Goal: Transaction & Acquisition: Download file/media

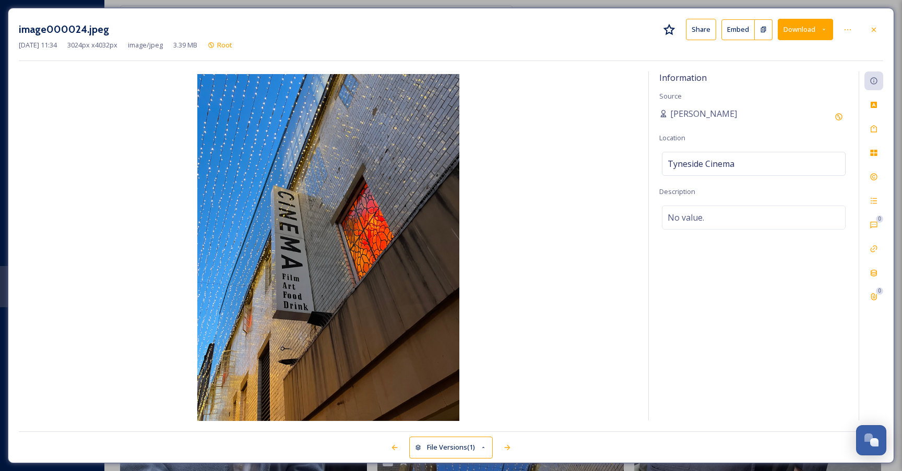
scroll to position [509, 0]
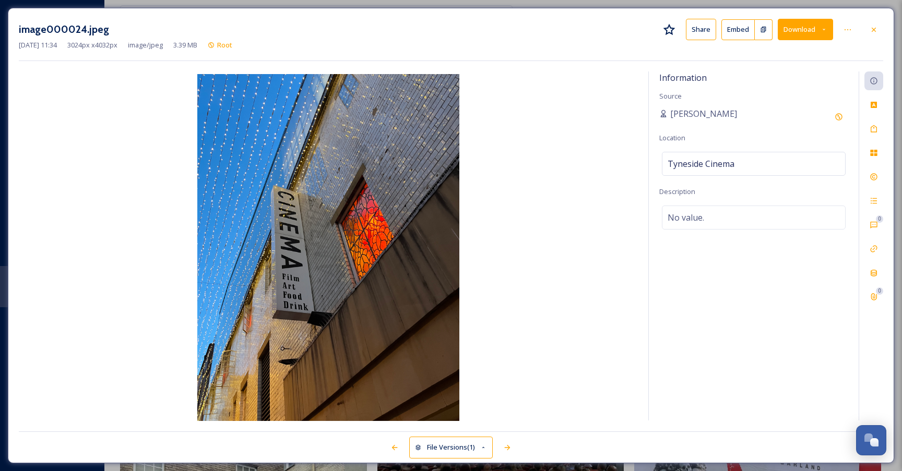
click at [875, 28] on icon at bounding box center [873, 30] width 8 height 8
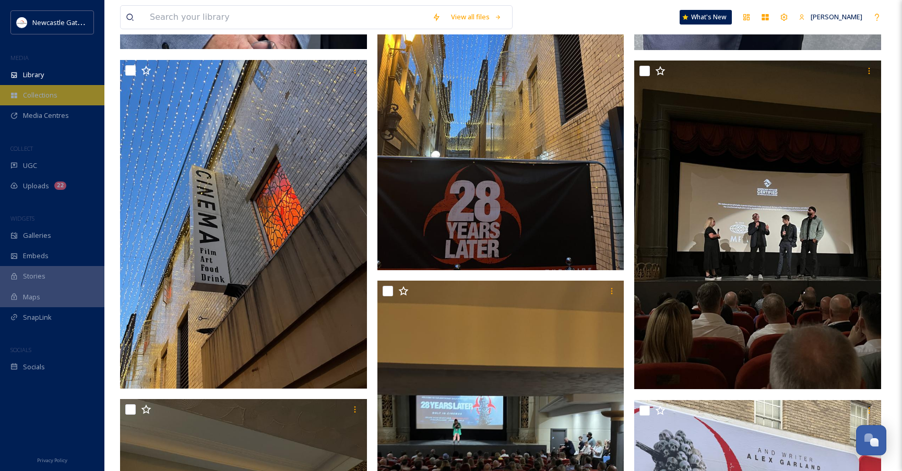
click at [33, 98] on span "Collections" at bounding box center [40, 95] width 34 height 10
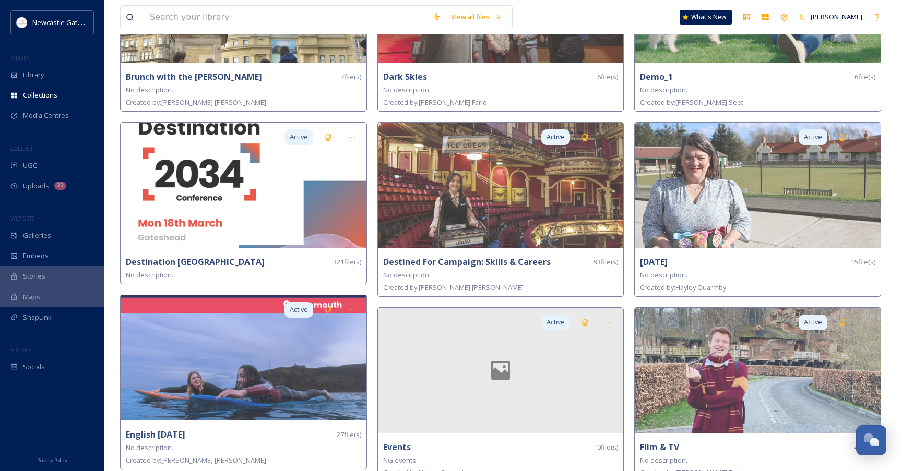
scroll to position [545, 0]
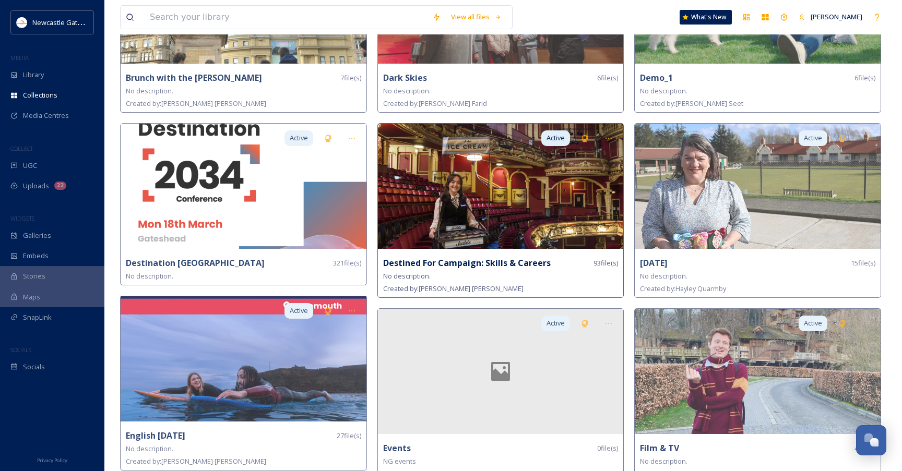
click at [455, 197] on img at bounding box center [501, 186] width 246 height 125
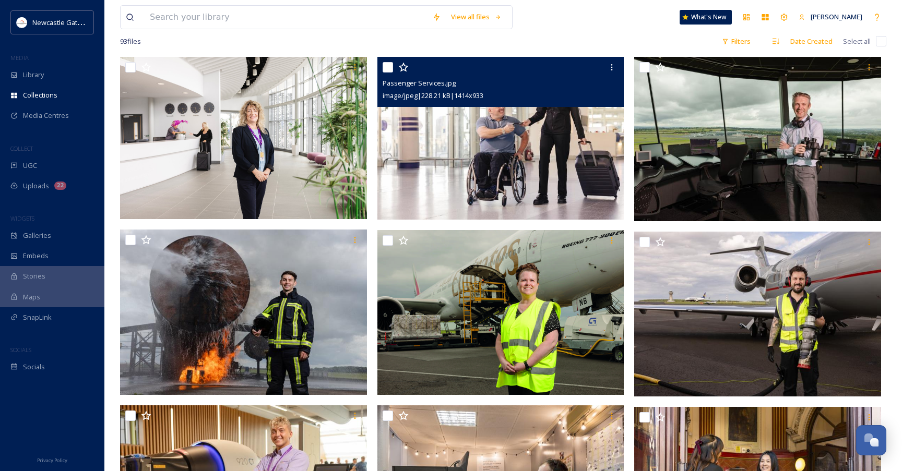
scroll to position [116, 0]
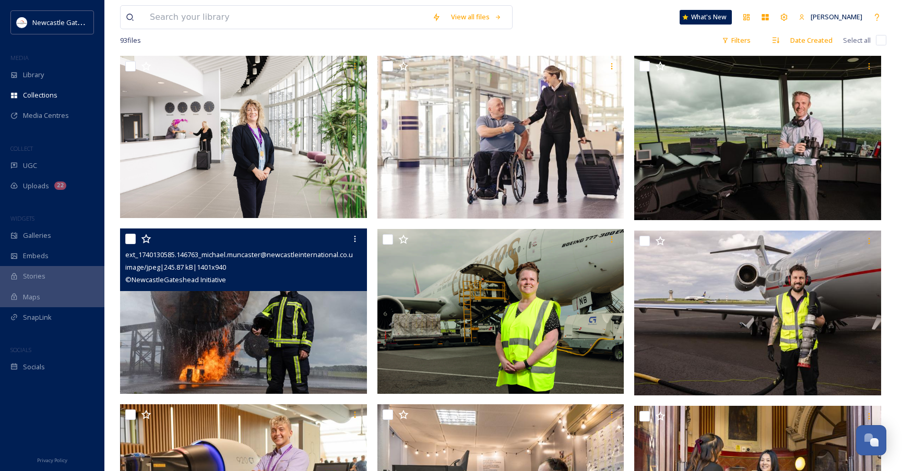
click at [270, 337] on img at bounding box center [243, 312] width 247 height 166
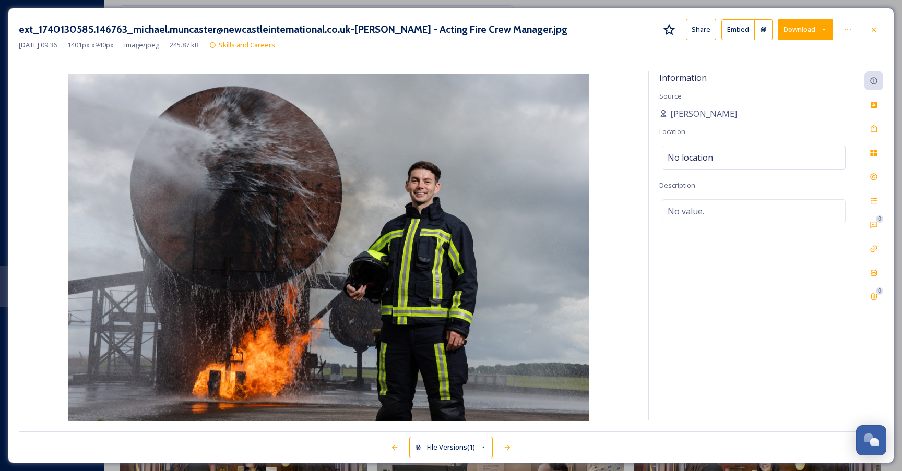
click at [807, 29] on button "Download" at bounding box center [804, 29] width 55 height 21
click at [772, 56] on span "Download Original (1401 x 940)" at bounding box center [777, 54] width 95 height 10
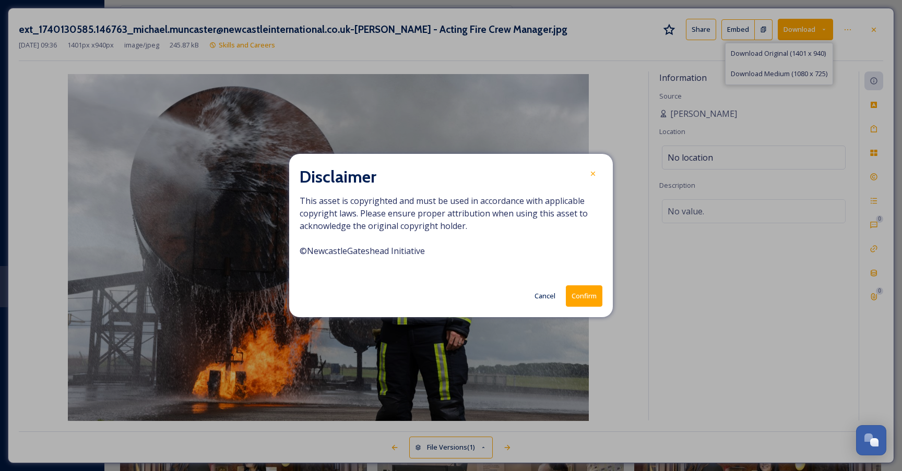
click at [585, 296] on button "Confirm" at bounding box center [584, 295] width 37 height 21
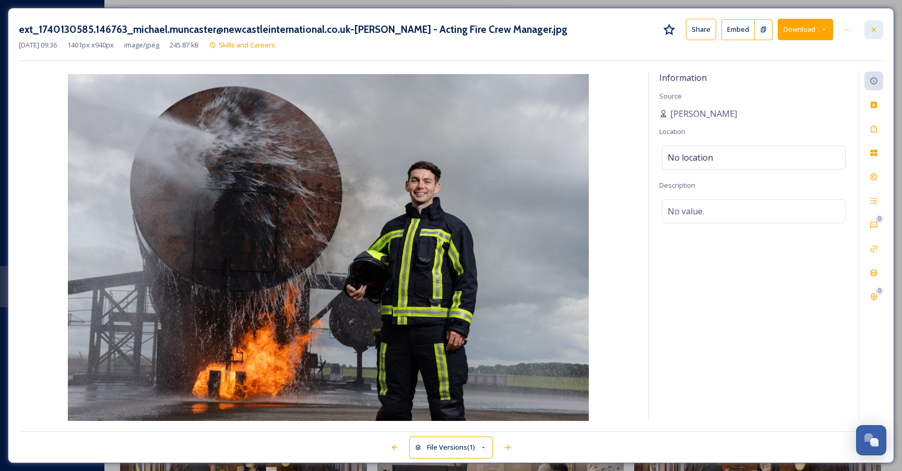
click at [873, 28] on icon at bounding box center [873, 29] width 4 height 4
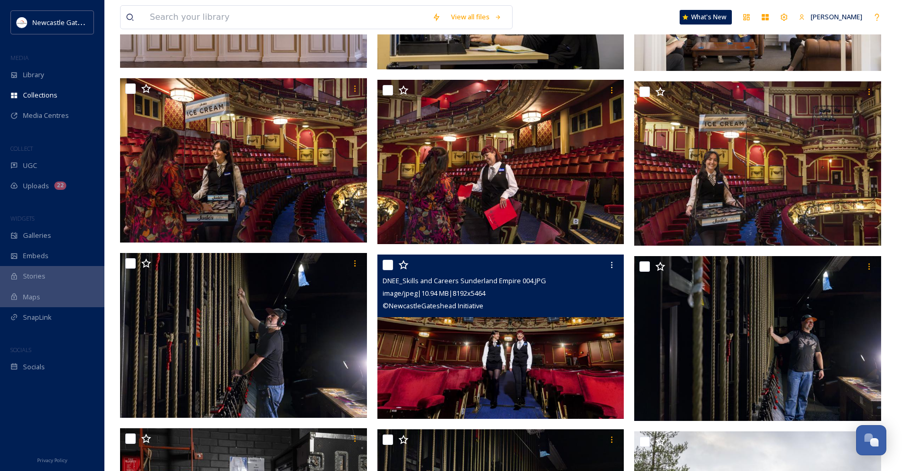
scroll to position [1139, 0]
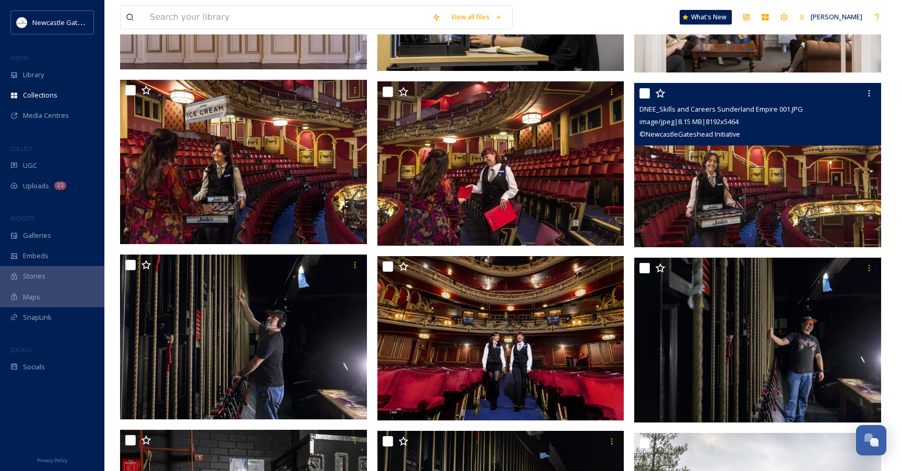
click at [722, 184] on img at bounding box center [757, 165] width 247 height 165
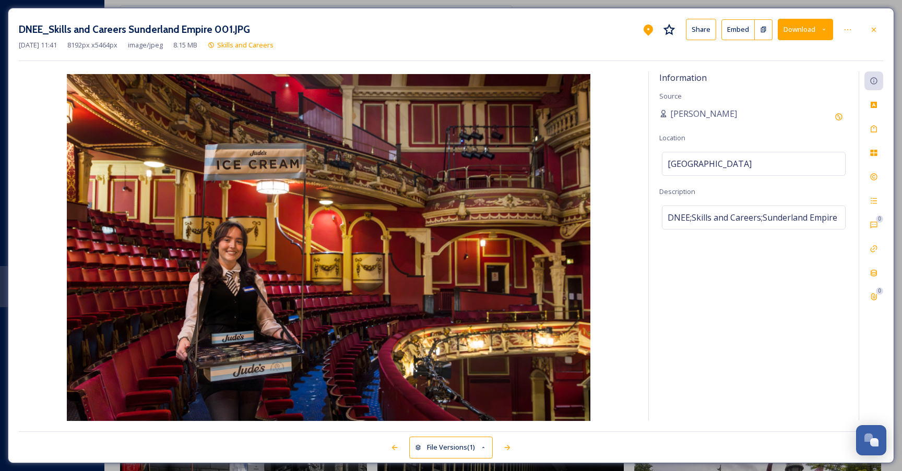
click at [796, 26] on button "Download" at bounding box center [804, 29] width 55 height 21
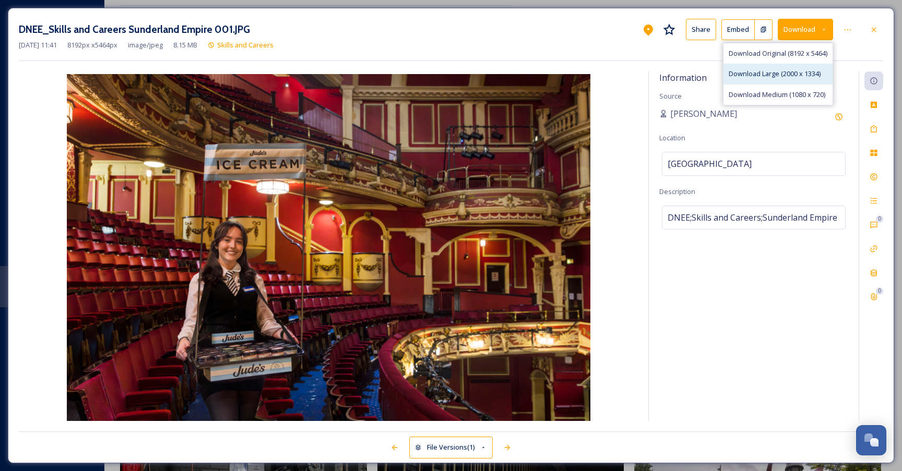
click at [767, 71] on span "Download Large (2000 x 1334)" at bounding box center [774, 74] width 92 height 10
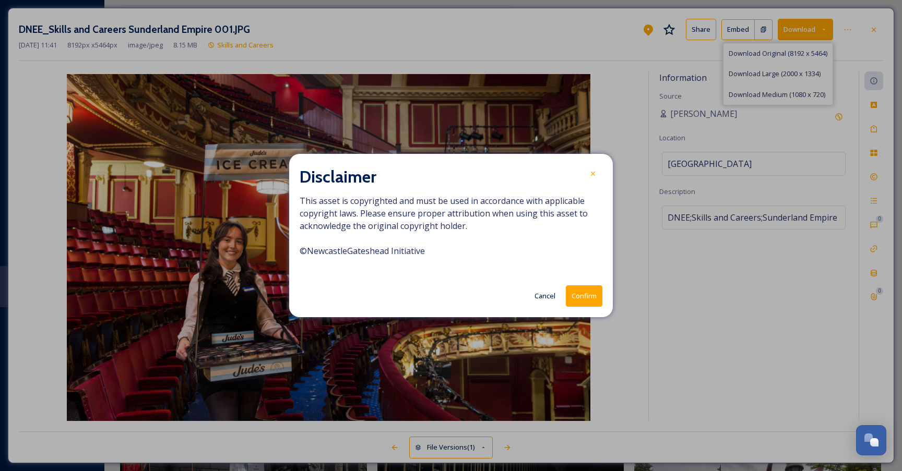
click at [601, 298] on button "Confirm" at bounding box center [584, 295] width 37 height 21
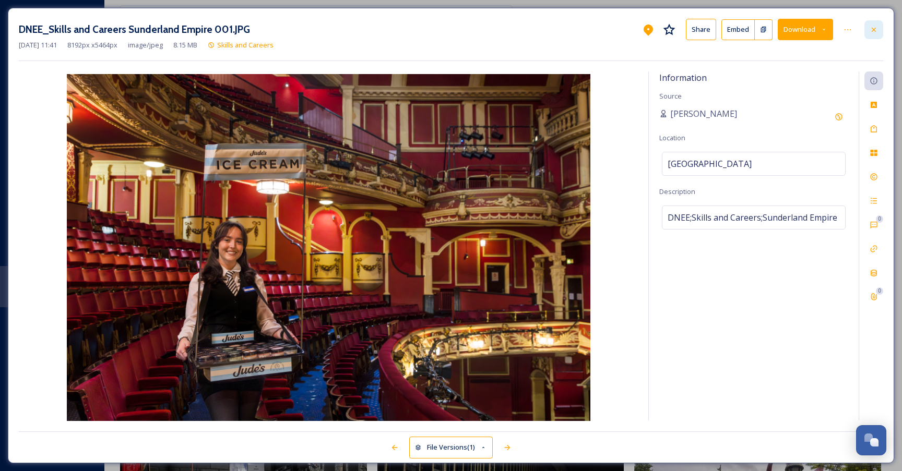
click at [873, 35] on div at bounding box center [873, 29] width 19 height 19
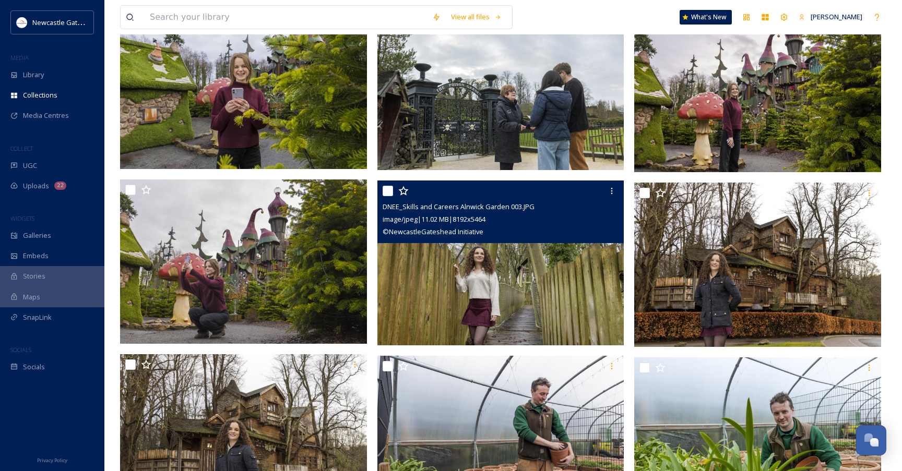
scroll to position [1735, 0]
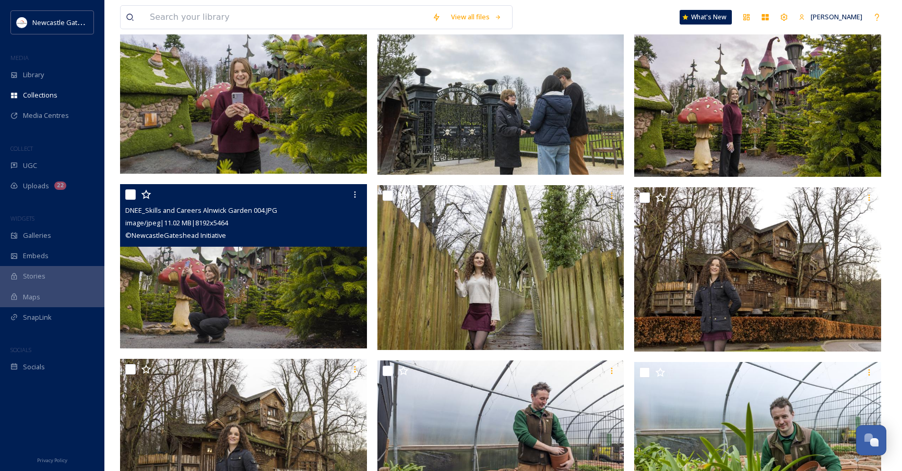
click at [291, 308] on img at bounding box center [243, 266] width 247 height 165
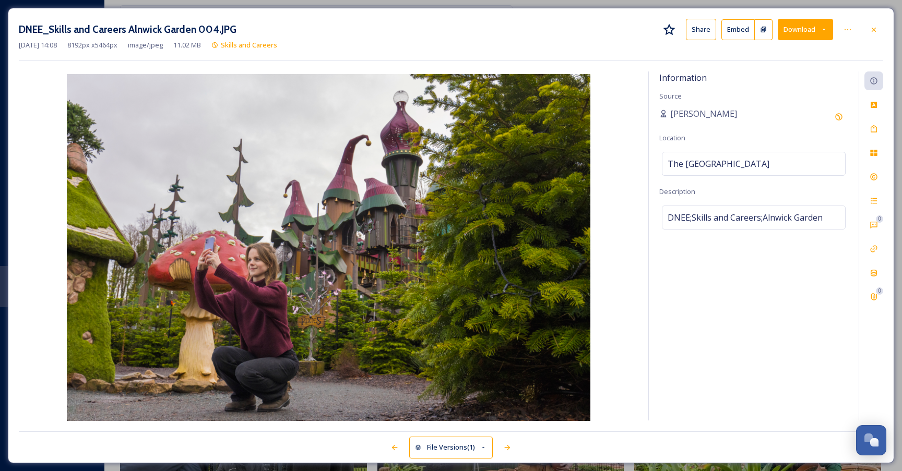
click at [808, 30] on button "Download" at bounding box center [804, 29] width 55 height 21
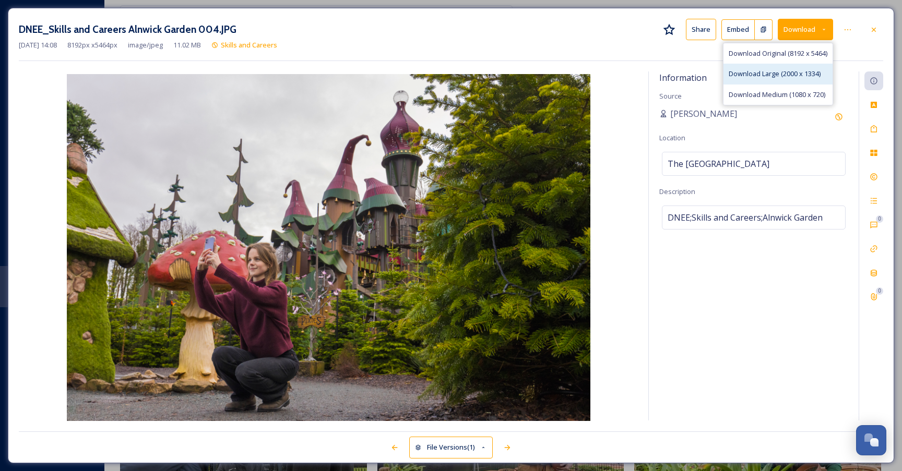
click at [776, 70] on span "Download Large (2000 x 1334)" at bounding box center [774, 74] width 92 height 10
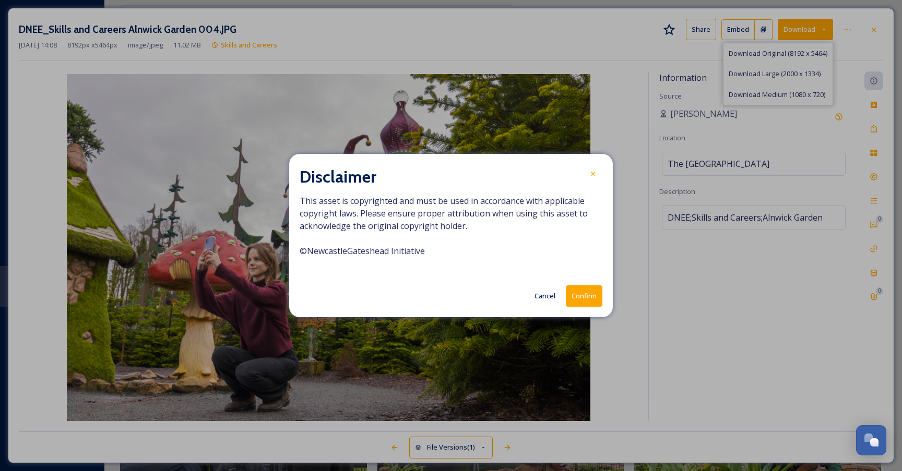
click at [590, 295] on button "Confirm" at bounding box center [584, 295] width 37 height 21
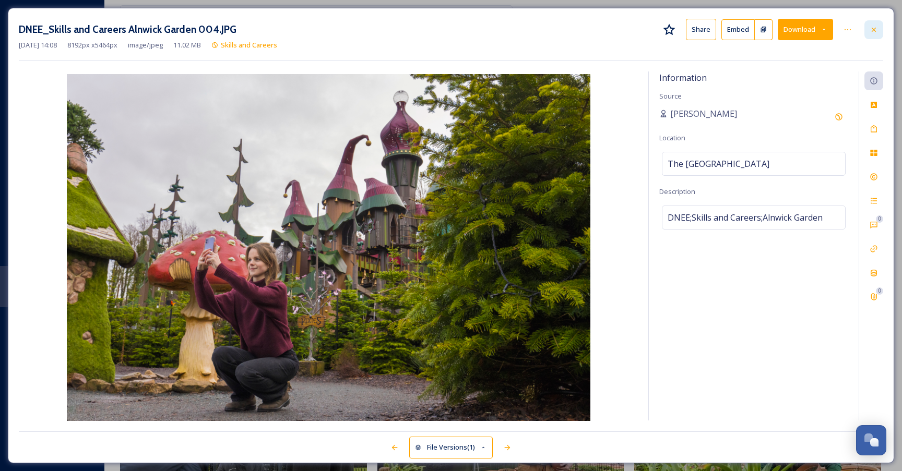
click at [878, 31] on div at bounding box center [873, 29] width 19 height 19
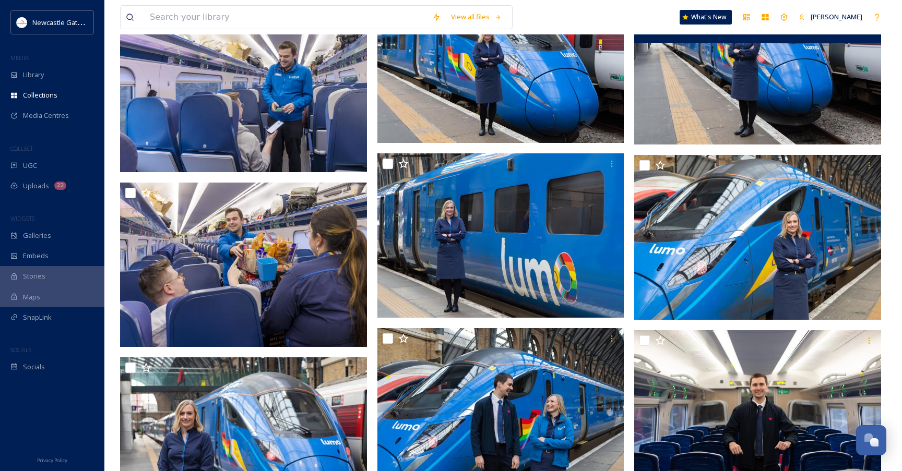
scroll to position [4216, 0]
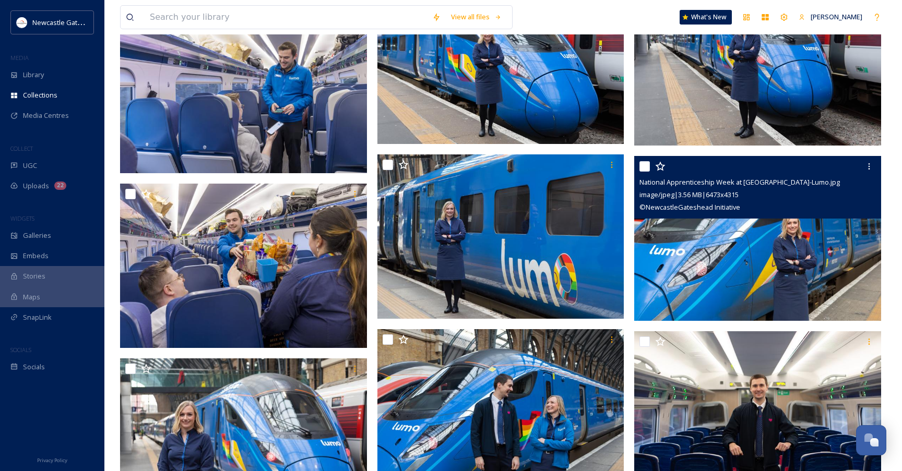
click at [791, 259] on img at bounding box center [757, 238] width 247 height 165
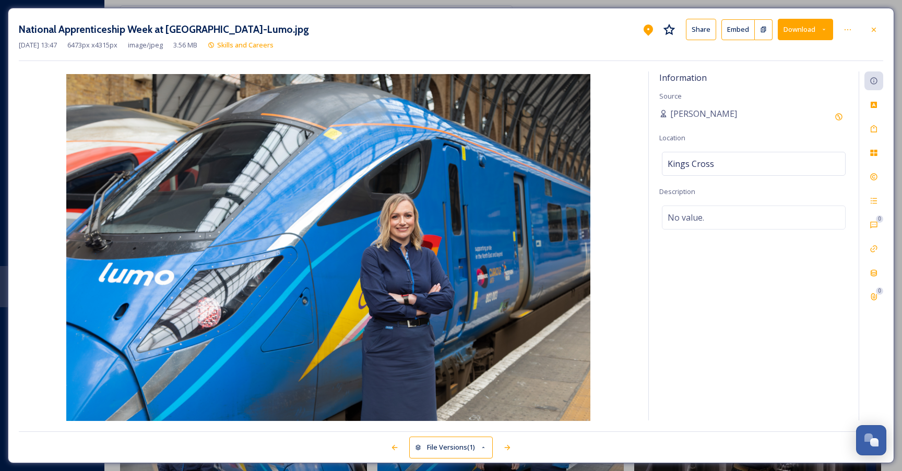
click at [802, 32] on button "Download" at bounding box center [804, 29] width 55 height 21
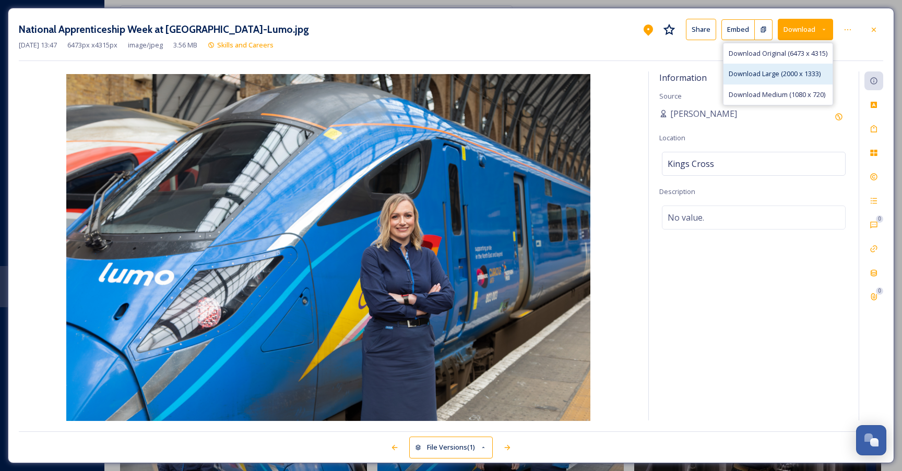
click at [767, 77] on span "Download Large (2000 x 1333)" at bounding box center [774, 74] width 92 height 10
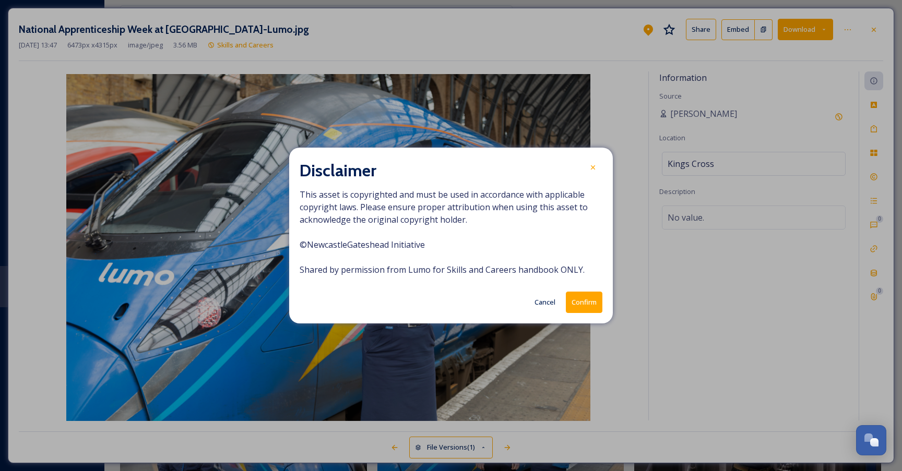
click at [583, 299] on button "Confirm" at bounding box center [584, 302] width 37 height 21
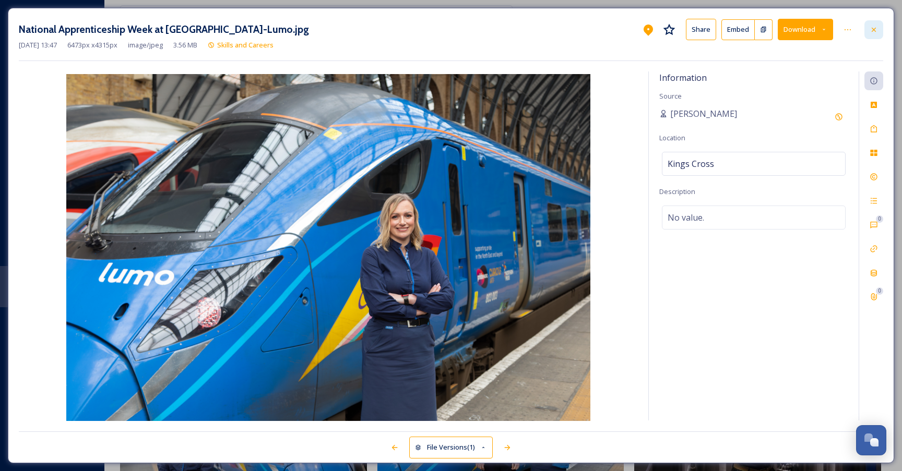
click at [875, 26] on icon at bounding box center [873, 30] width 8 height 8
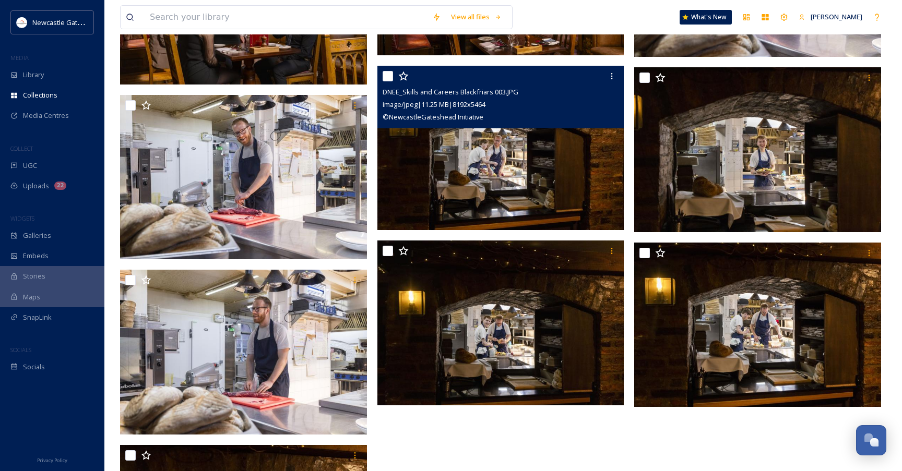
scroll to position [5173, 0]
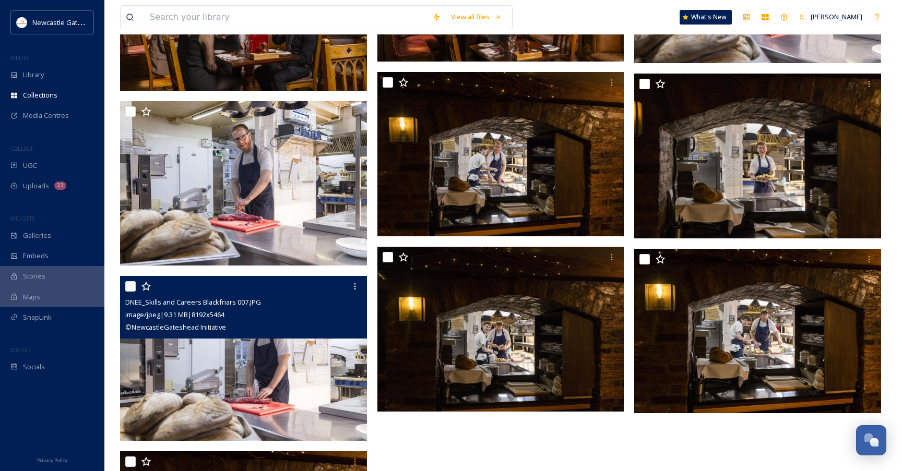
click at [295, 369] on img at bounding box center [243, 358] width 247 height 165
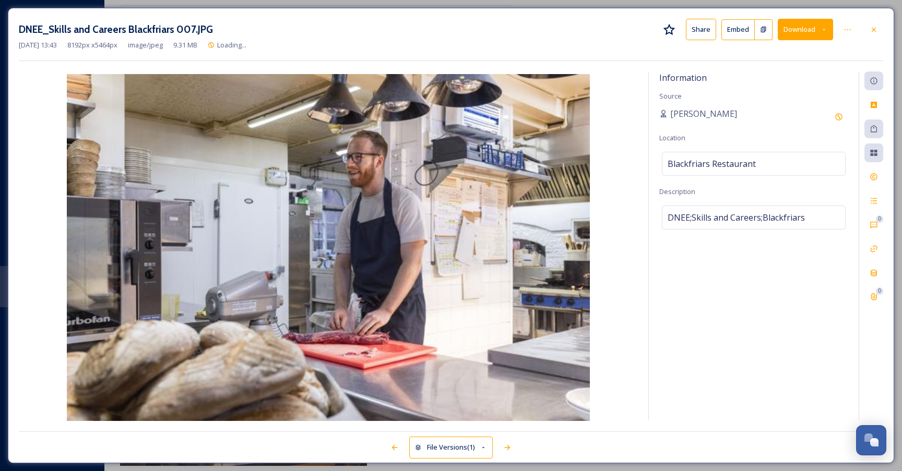
scroll to position [5148, 0]
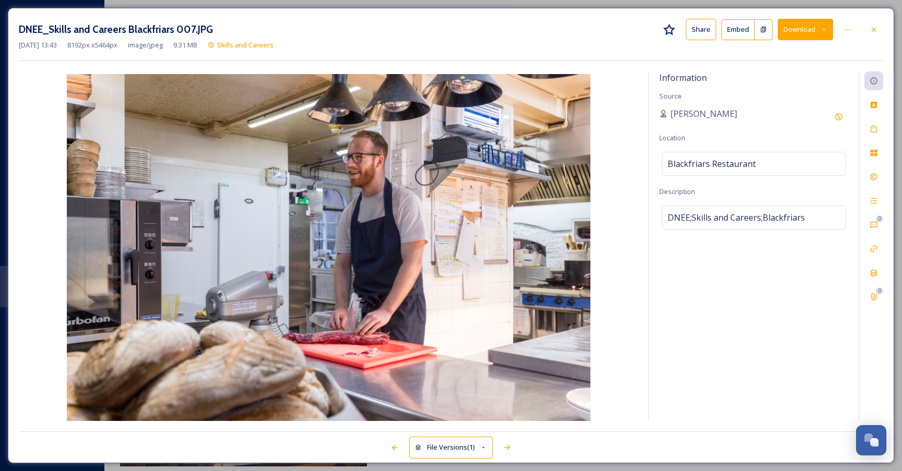
click at [798, 28] on button "Download" at bounding box center [804, 29] width 55 height 21
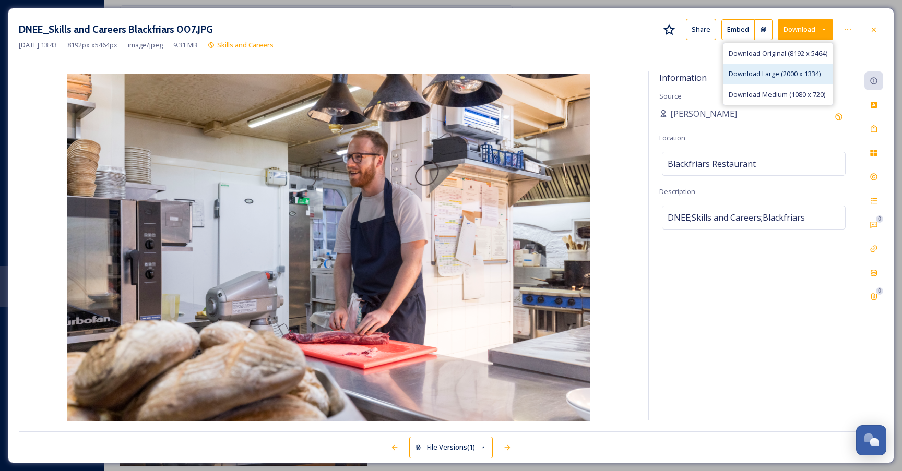
click at [745, 75] on span "Download Large (2000 x 1334)" at bounding box center [774, 74] width 92 height 10
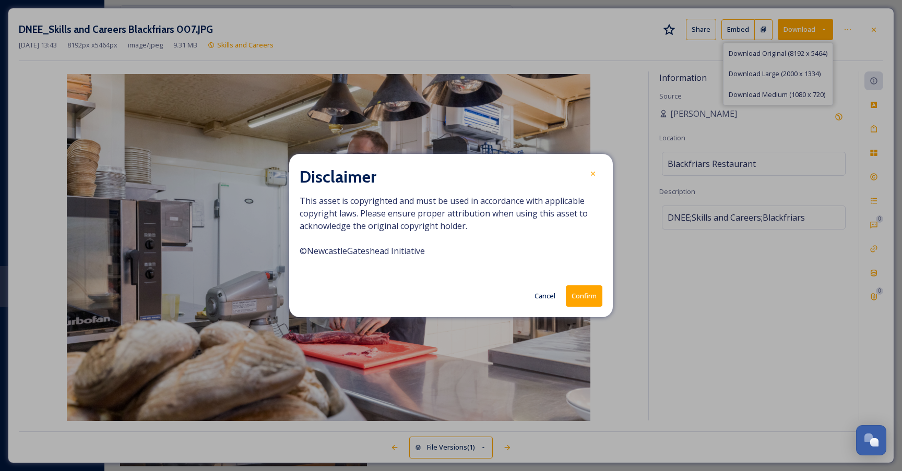
click at [586, 298] on button "Confirm" at bounding box center [584, 295] width 37 height 21
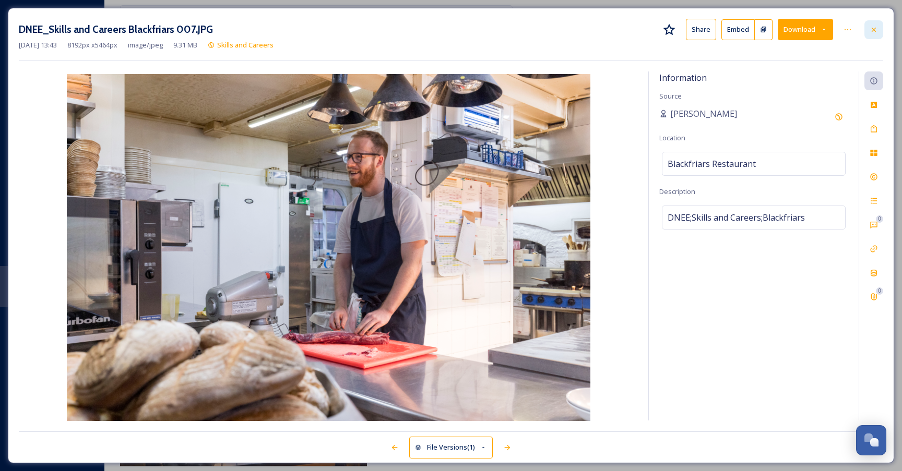
click at [875, 31] on icon at bounding box center [873, 30] width 8 height 8
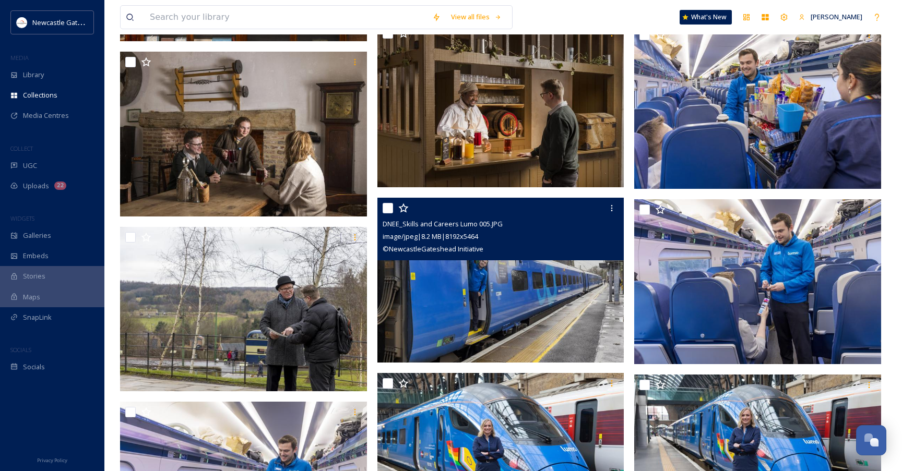
scroll to position [3819, 0]
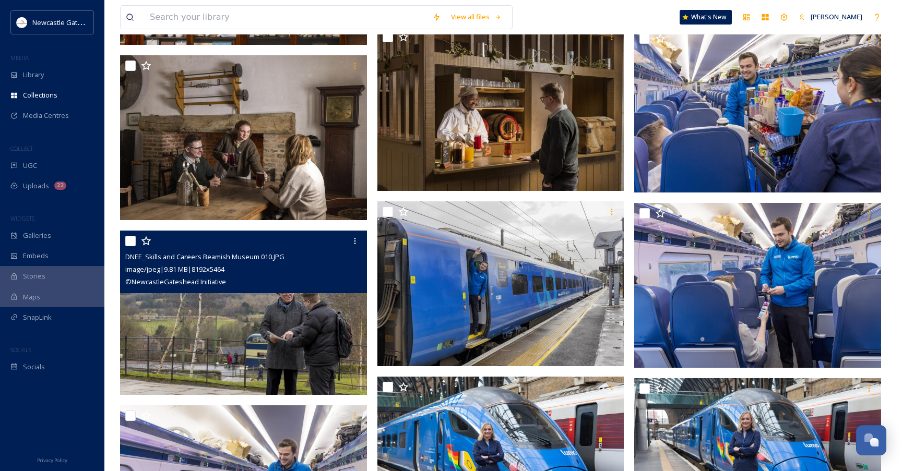
click at [302, 340] on img at bounding box center [243, 313] width 247 height 165
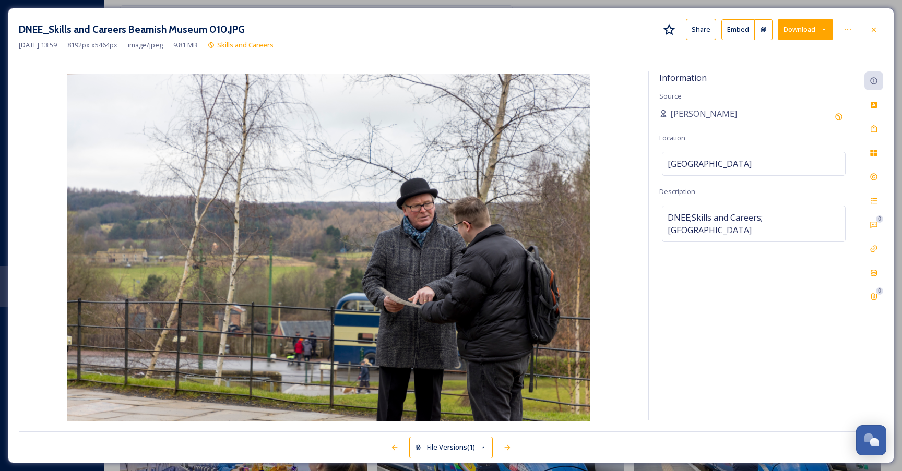
click at [806, 31] on button "Download" at bounding box center [804, 29] width 55 height 21
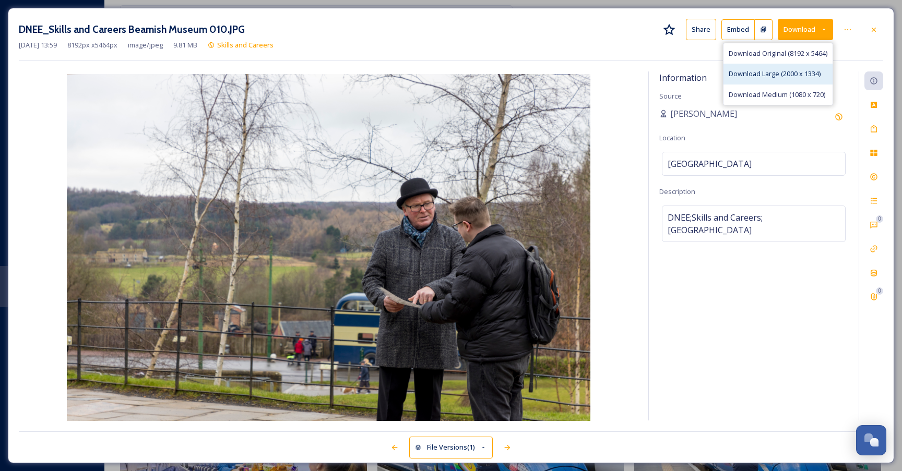
click at [777, 73] on span "Download Large (2000 x 1334)" at bounding box center [774, 74] width 92 height 10
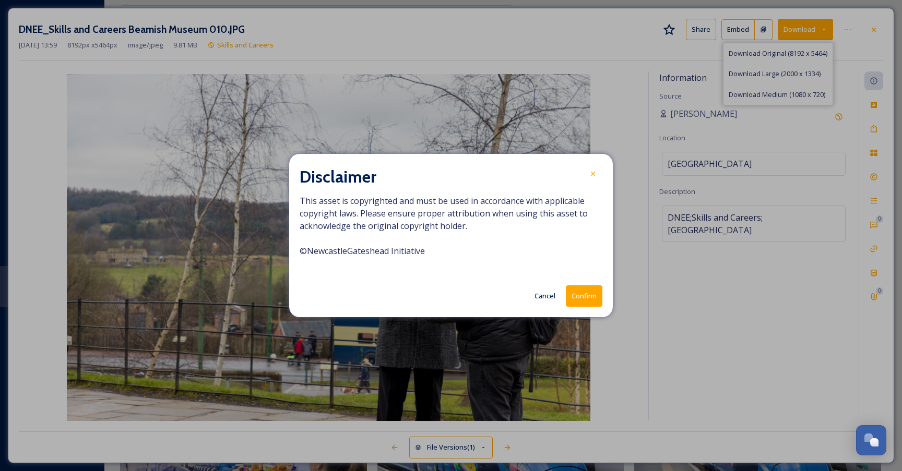
click at [587, 301] on button "Confirm" at bounding box center [584, 295] width 37 height 21
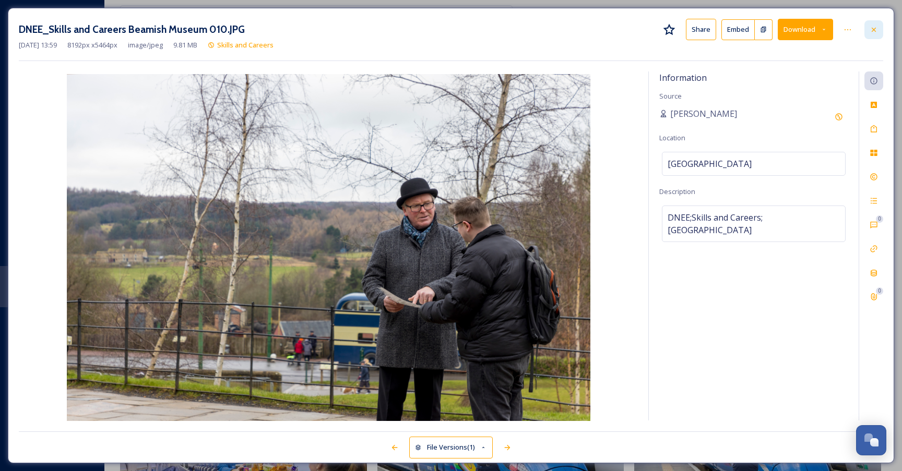
click at [870, 30] on icon at bounding box center [873, 30] width 8 height 8
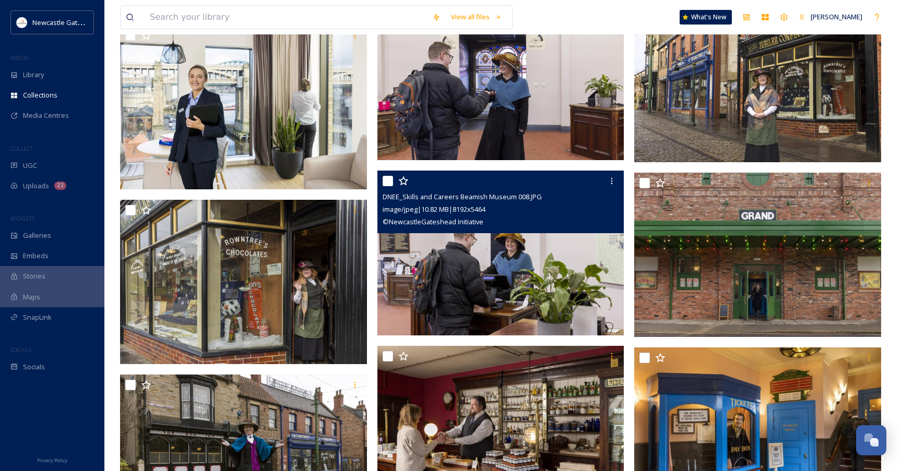
scroll to position [3146, 0]
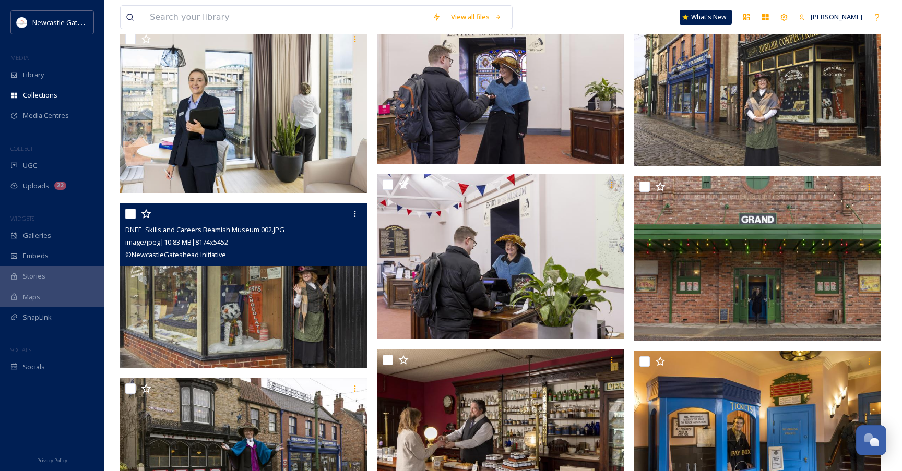
click at [301, 297] on img at bounding box center [243, 285] width 247 height 165
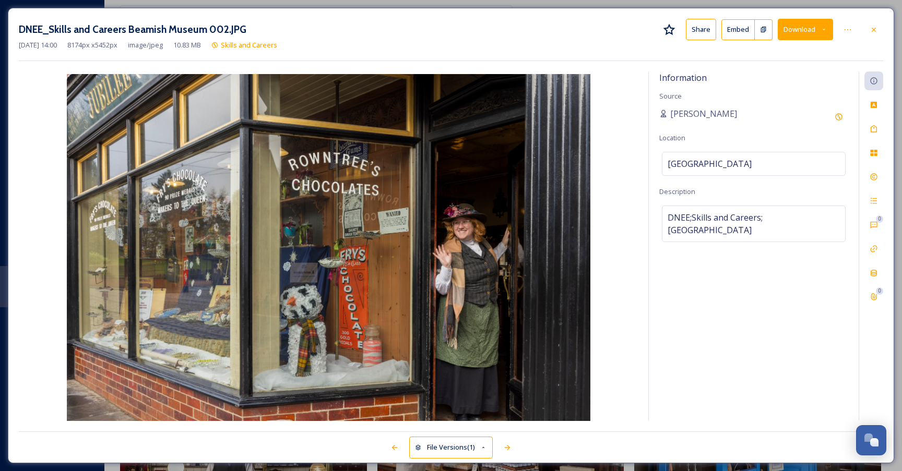
click at [805, 28] on button "Download" at bounding box center [804, 29] width 55 height 21
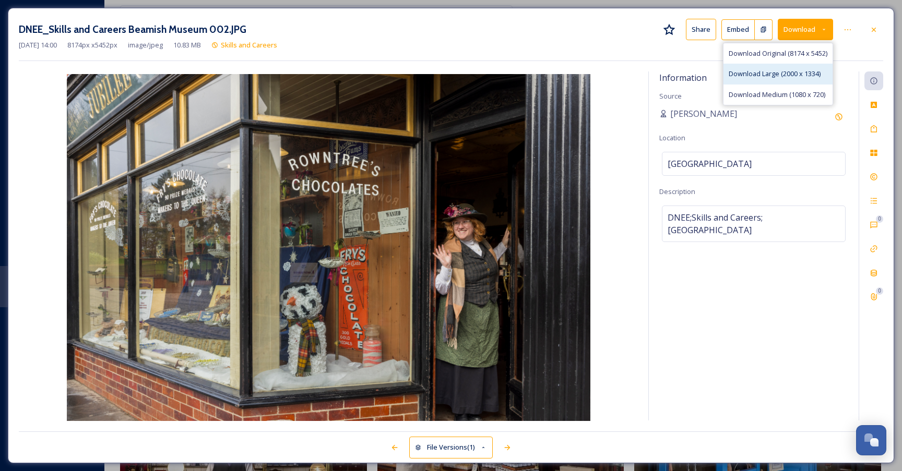
click at [775, 73] on span "Download Large (2000 x 1334)" at bounding box center [774, 74] width 92 height 10
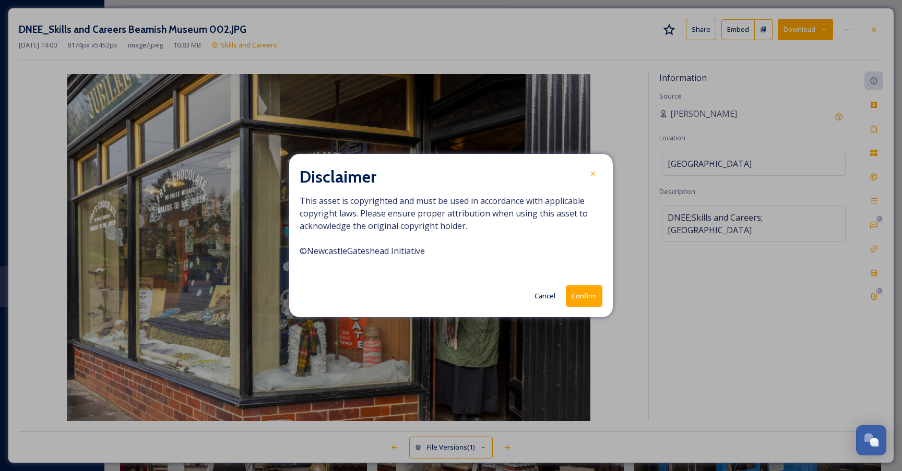
click at [584, 298] on button "Confirm" at bounding box center [584, 295] width 37 height 21
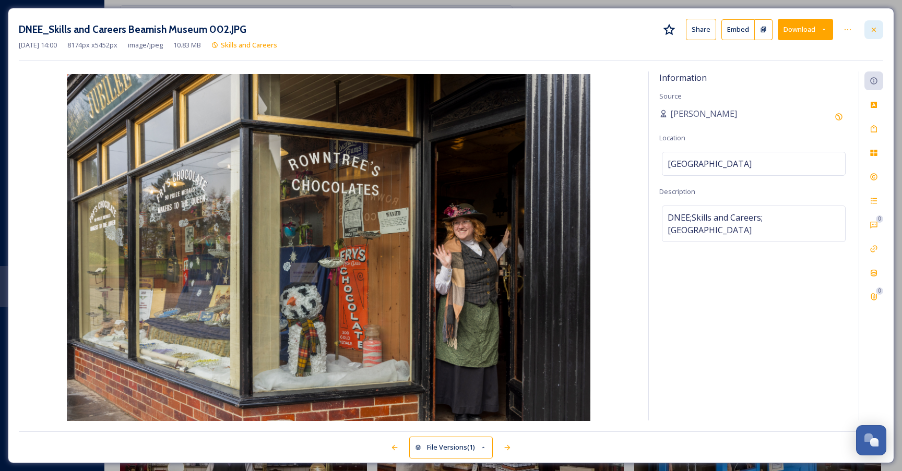
click at [877, 31] on icon at bounding box center [873, 30] width 8 height 8
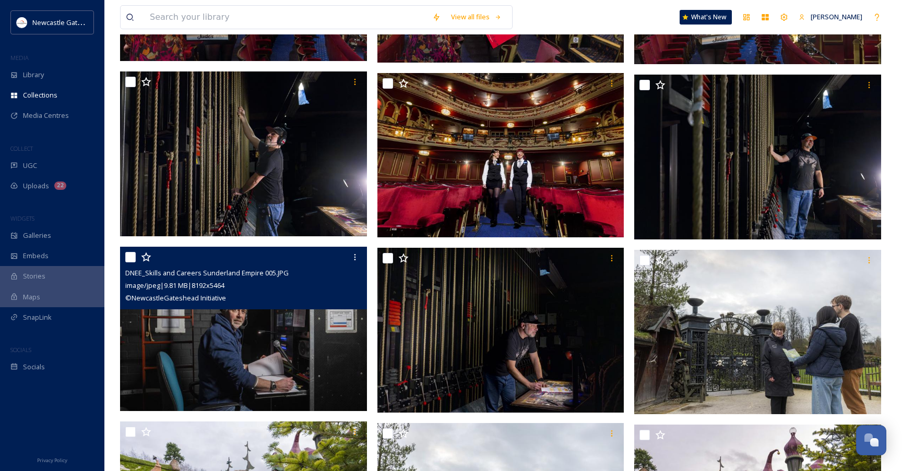
scroll to position [1313, 0]
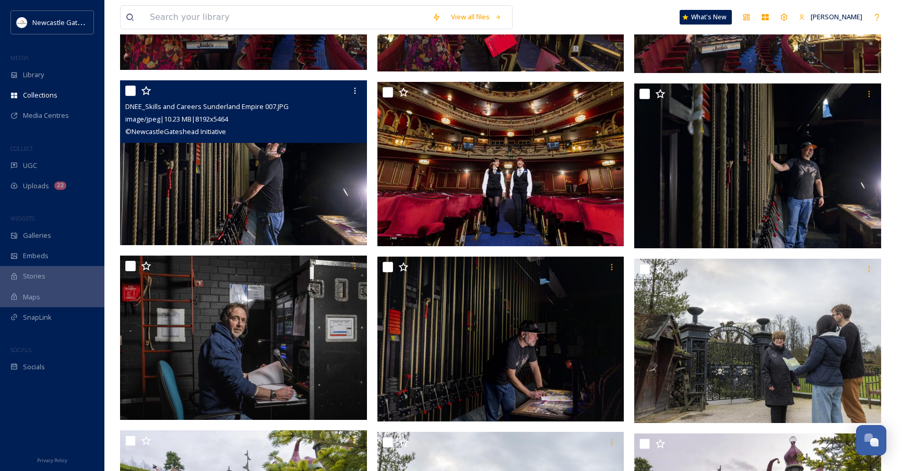
click at [274, 182] on img at bounding box center [243, 162] width 247 height 165
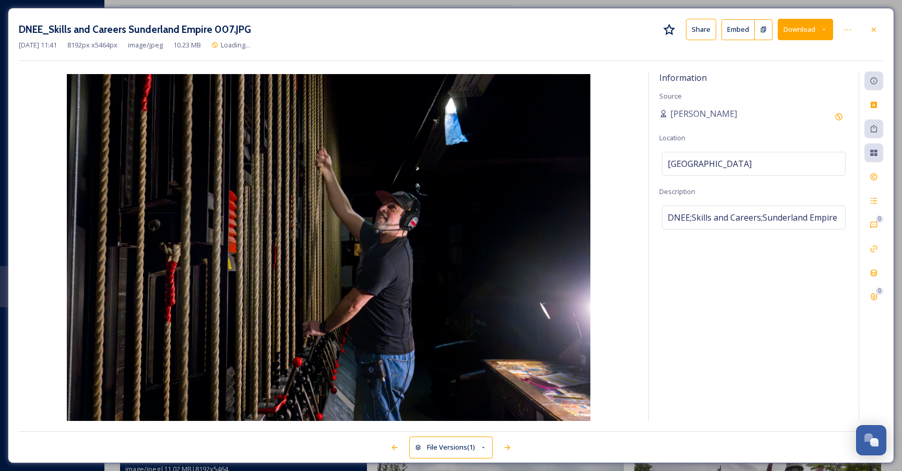
click at [803, 28] on button "Download" at bounding box center [804, 29] width 55 height 21
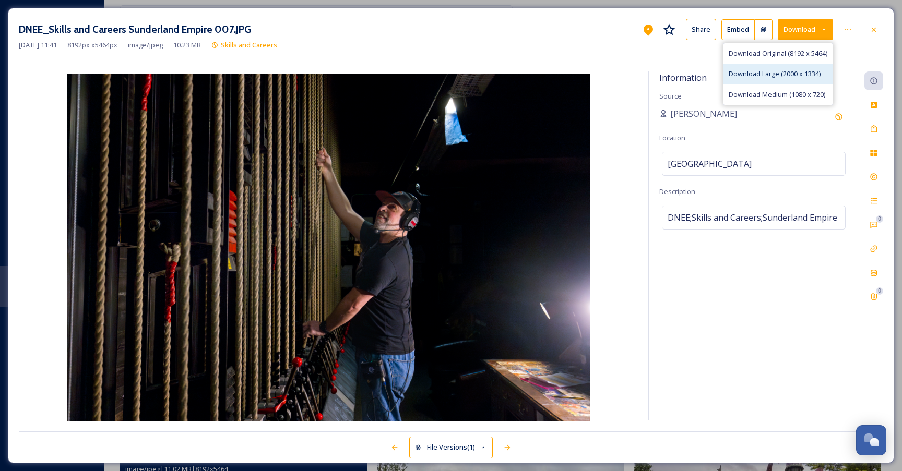
click at [776, 71] on span "Download Large (2000 x 1334)" at bounding box center [774, 74] width 92 height 10
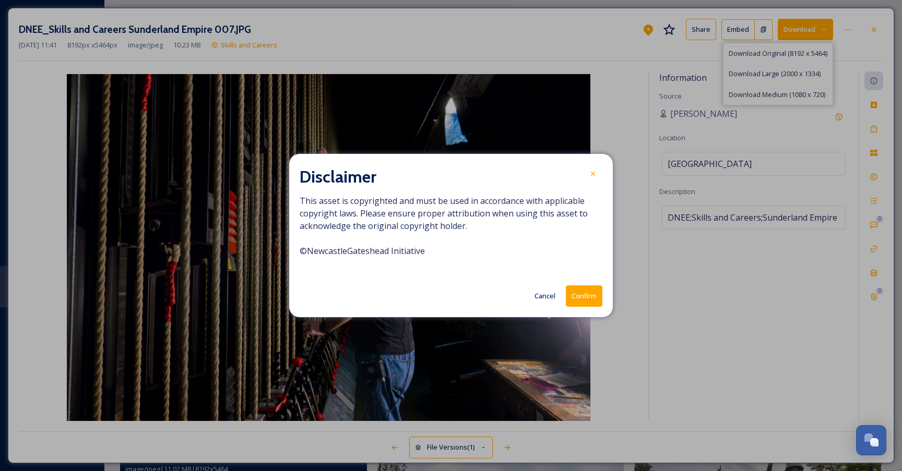
click at [587, 297] on button "Confirm" at bounding box center [584, 295] width 37 height 21
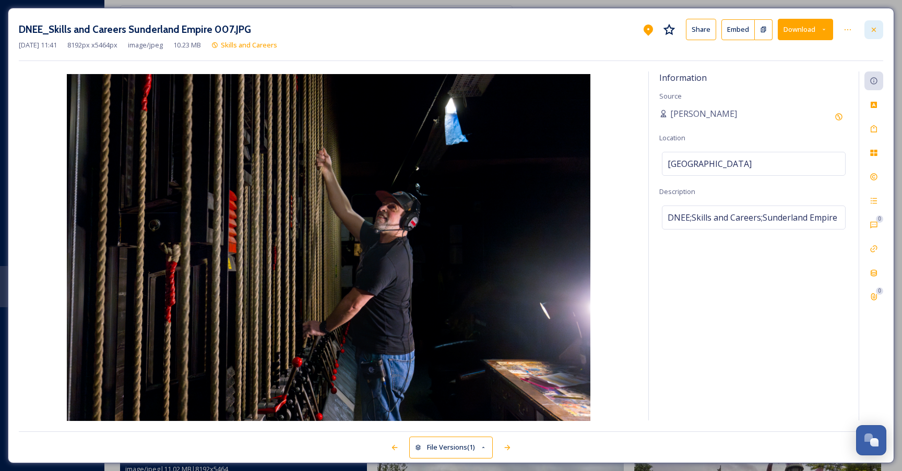
click at [870, 29] on icon at bounding box center [873, 30] width 8 height 8
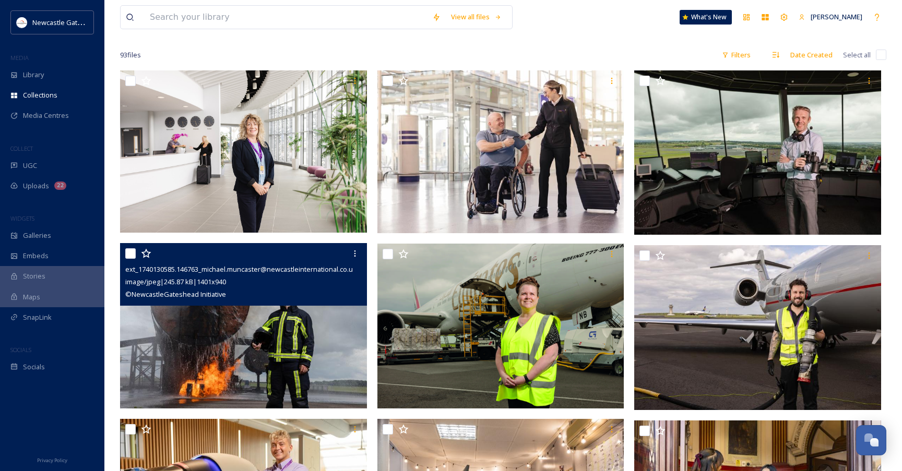
scroll to position [102, 0]
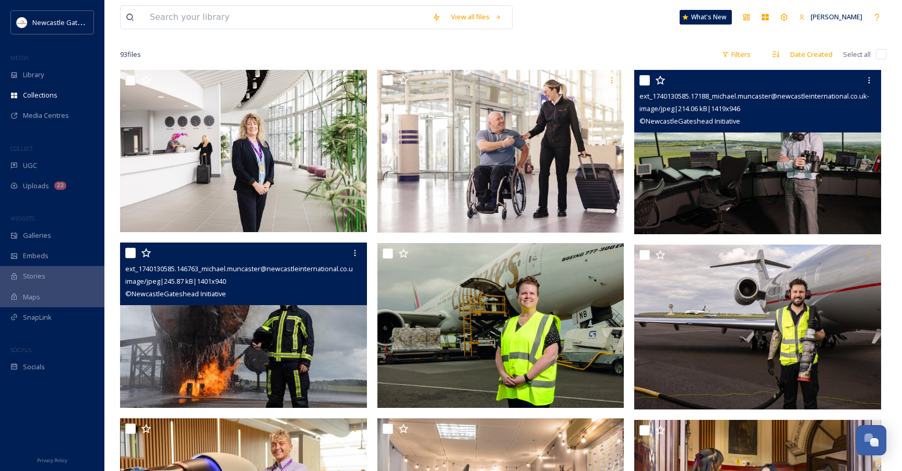
click at [726, 199] on img at bounding box center [757, 152] width 247 height 165
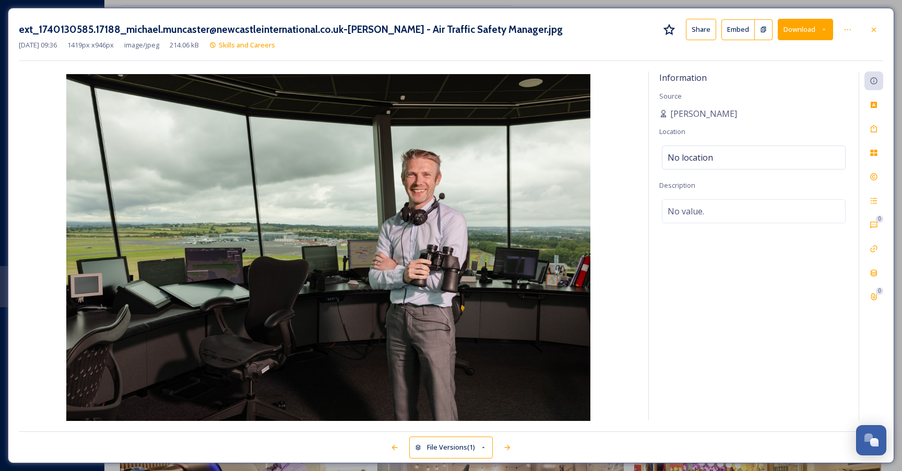
click at [803, 30] on button "Download" at bounding box center [804, 29] width 55 height 21
click at [753, 51] on span "Download Original (1419 x 946)" at bounding box center [777, 54] width 95 height 10
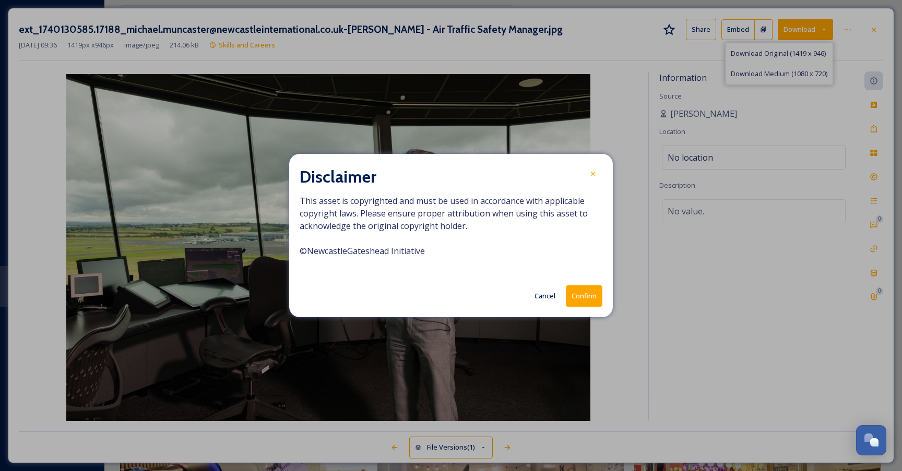
click at [580, 297] on button "Confirm" at bounding box center [584, 295] width 37 height 21
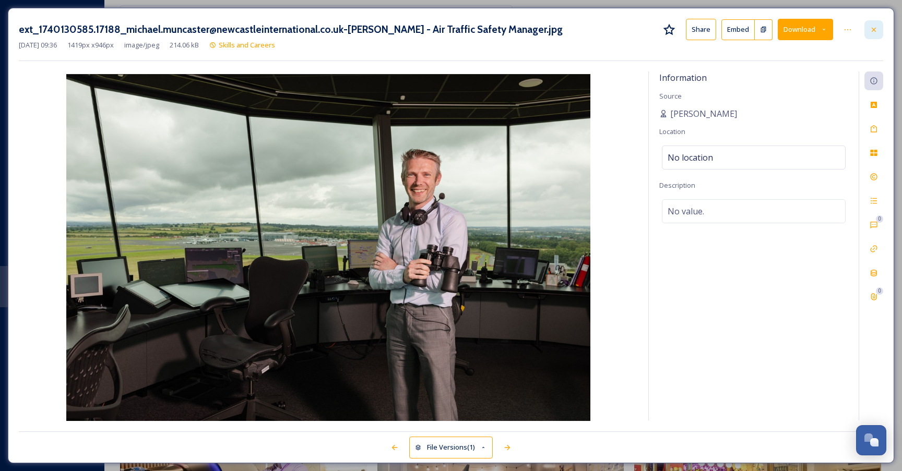
click at [875, 23] on div at bounding box center [873, 29] width 19 height 19
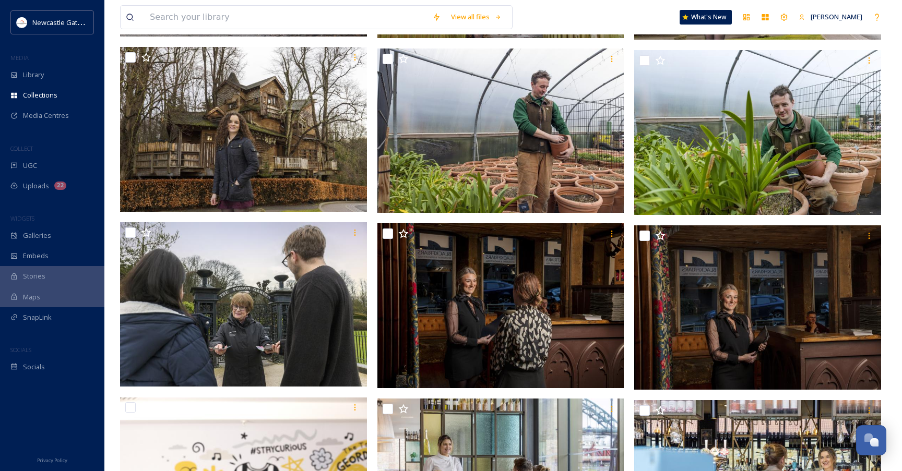
scroll to position [2049, 0]
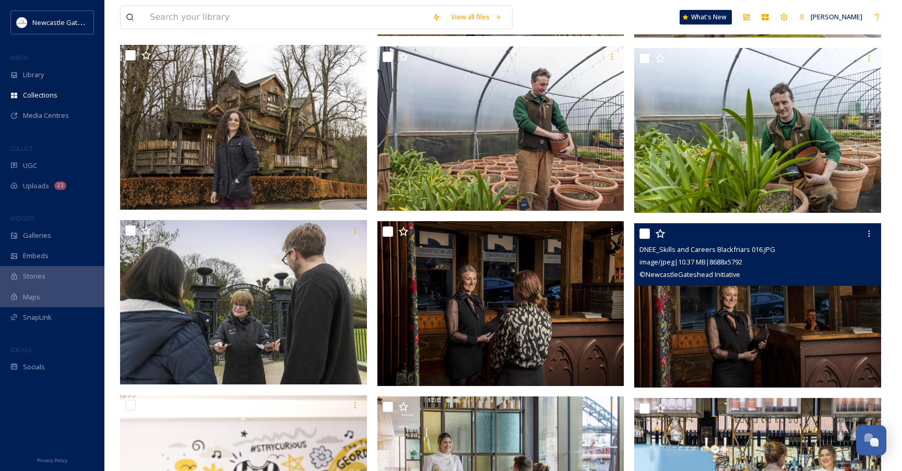
click at [703, 326] on img at bounding box center [757, 305] width 247 height 165
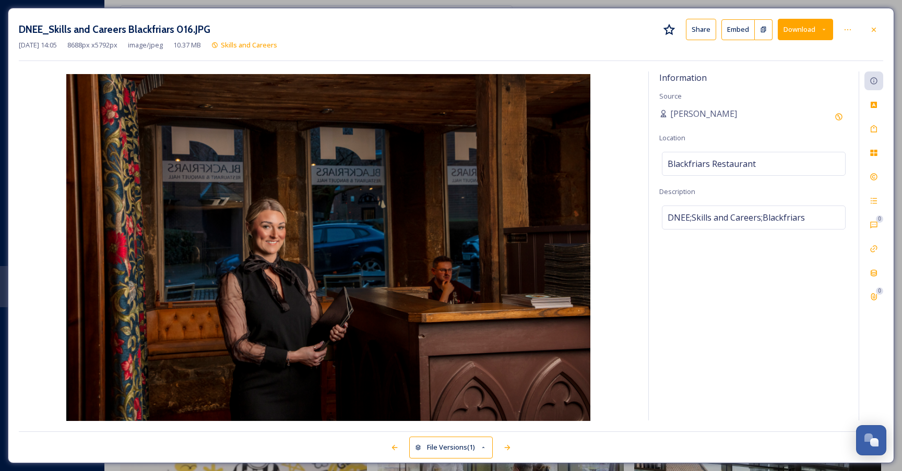
click at [802, 28] on button "Download" at bounding box center [804, 29] width 55 height 21
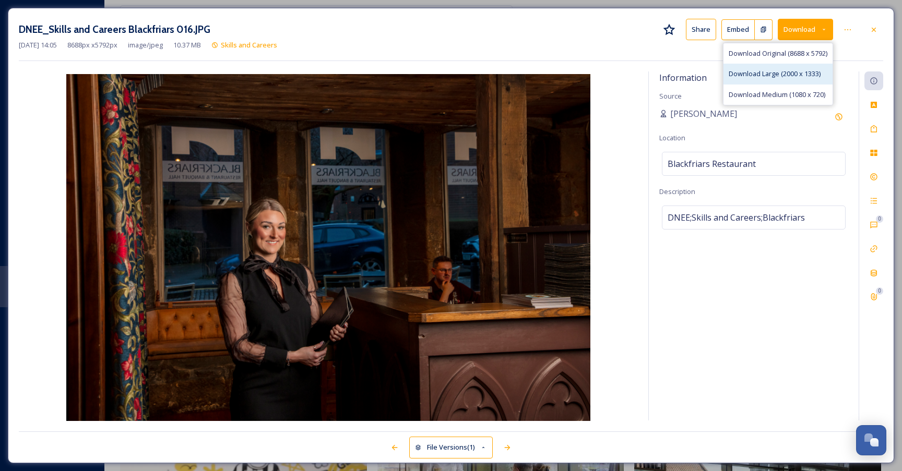
click at [776, 71] on span "Download Large (2000 x 1333)" at bounding box center [774, 74] width 92 height 10
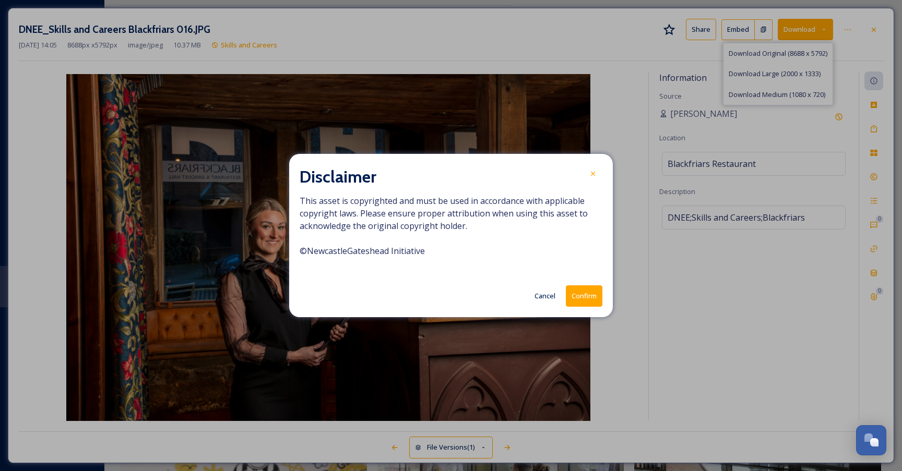
click at [585, 299] on button "Confirm" at bounding box center [584, 295] width 37 height 21
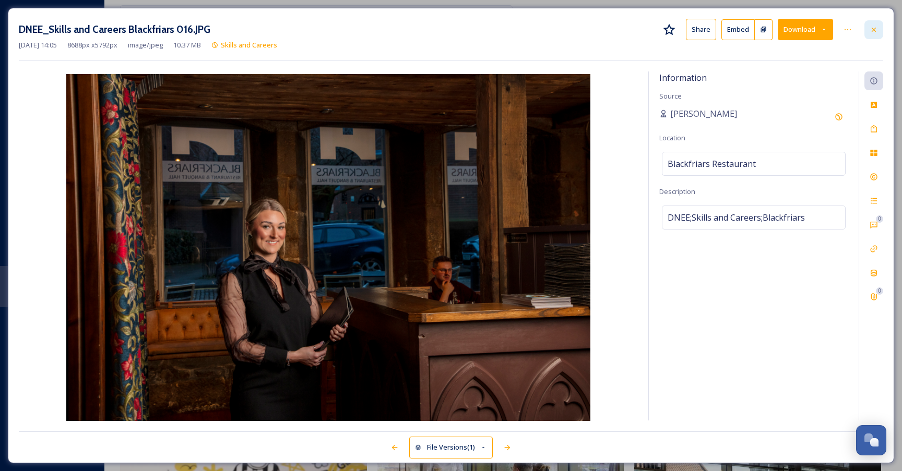
click at [879, 25] on div at bounding box center [873, 29] width 19 height 19
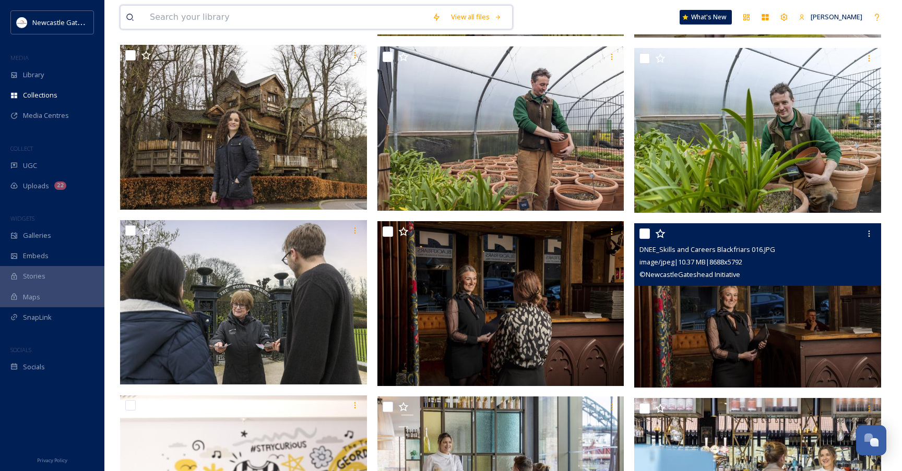
click at [244, 21] on input at bounding box center [286, 17] width 282 height 23
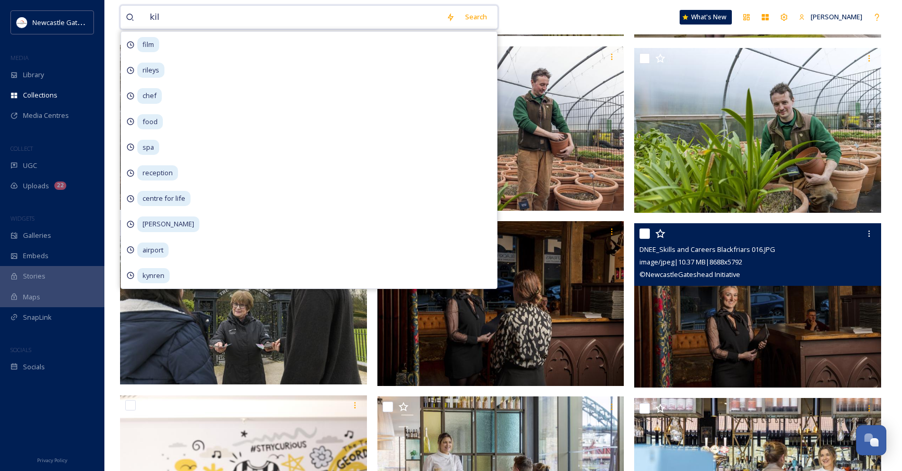
type input "kiln"
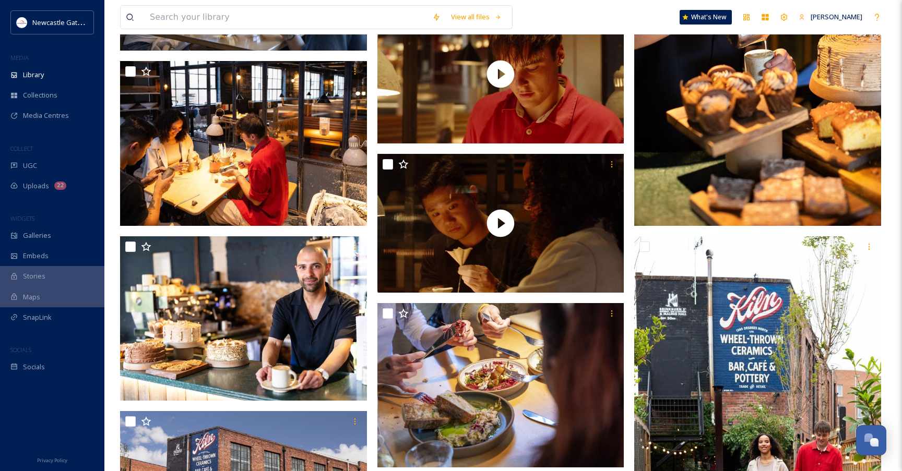
scroll to position [631, 0]
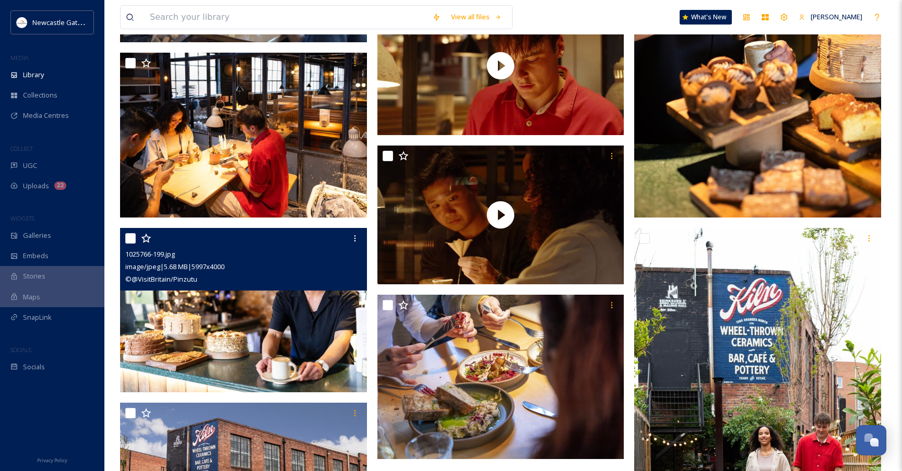
click at [247, 338] on img at bounding box center [243, 310] width 247 height 165
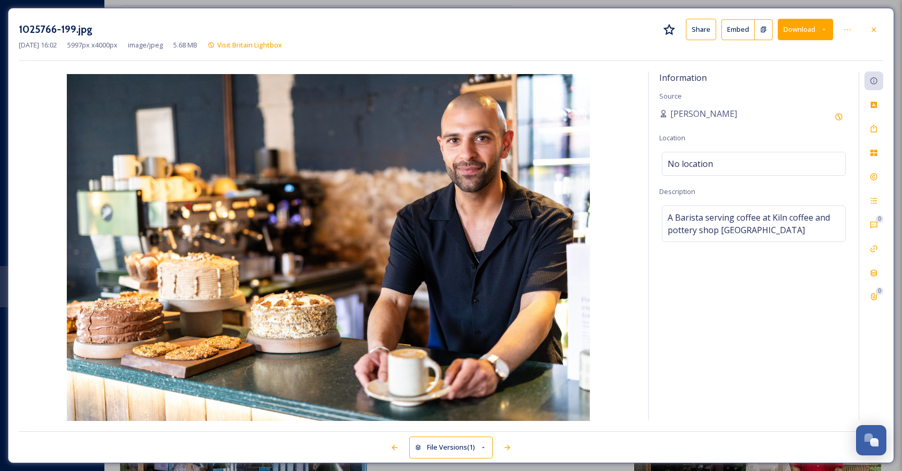
click at [808, 29] on button "Download" at bounding box center [804, 29] width 55 height 21
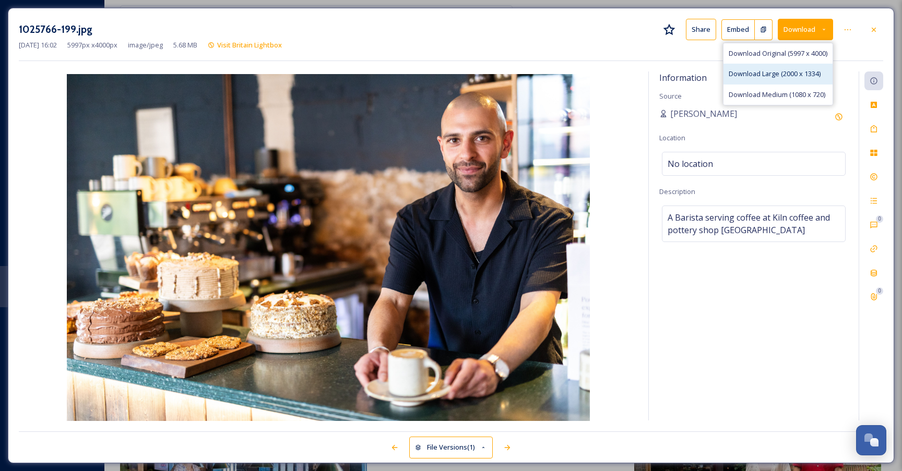
click at [763, 71] on span "Download Large (2000 x 1334)" at bounding box center [774, 74] width 92 height 10
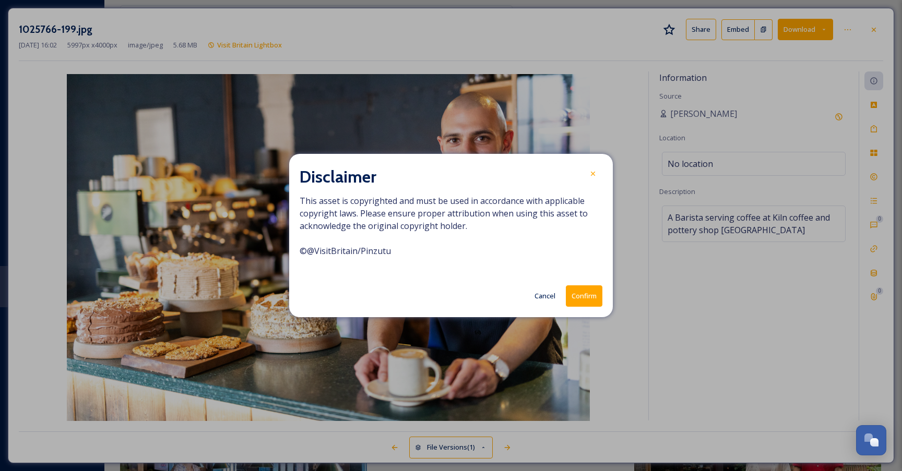
click at [585, 301] on button "Confirm" at bounding box center [584, 295] width 37 height 21
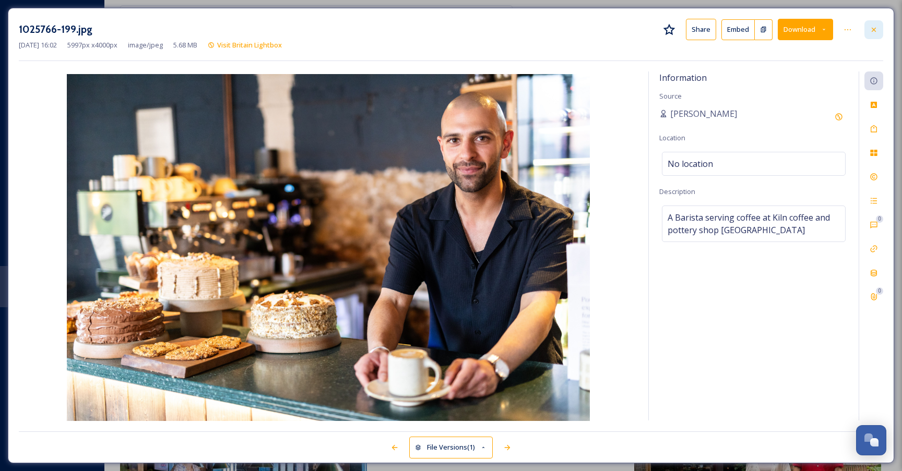
click at [877, 31] on icon at bounding box center [873, 30] width 8 height 8
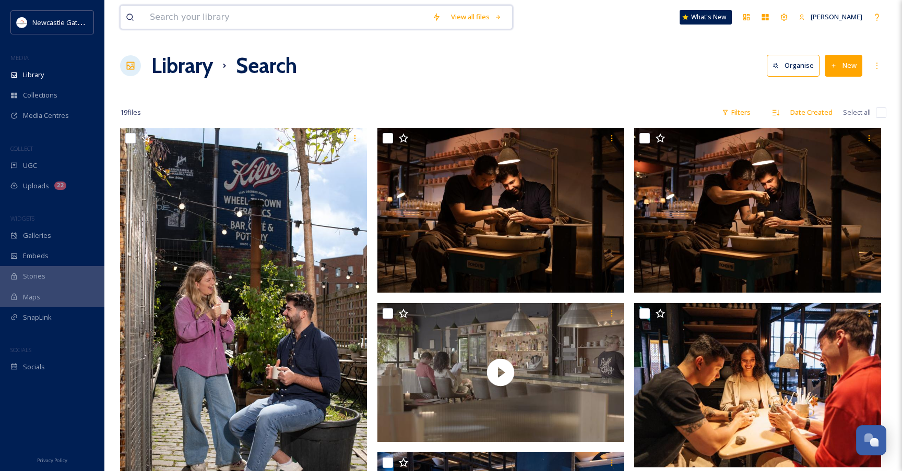
click at [235, 16] on input at bounding box center [286, 17] width 282 height 23
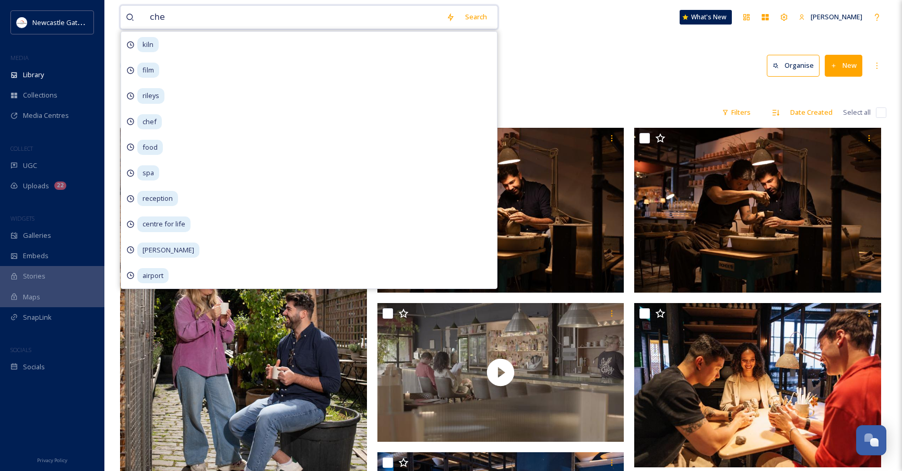
type input "chef"
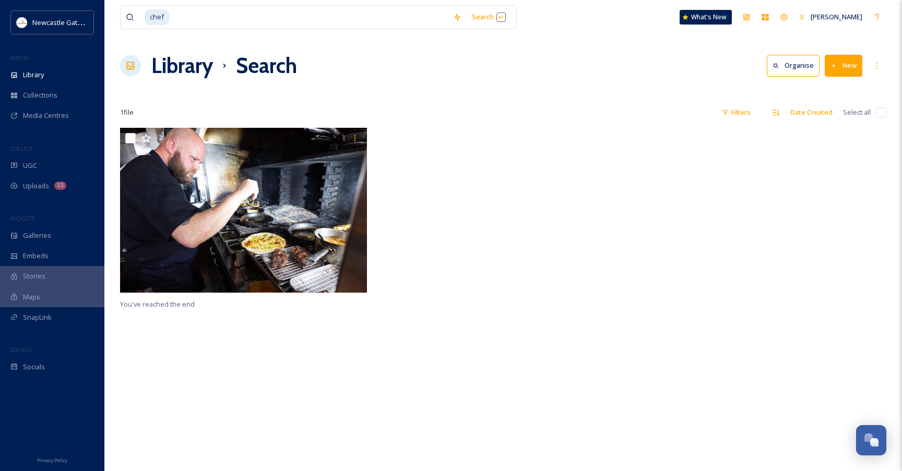
click at [719, 295] on div at bounding box center [760, 213] width 252 height 170
drag, startPoint x: 199, startPoint y: 18, endPoint x: 67, endPoint y: 14, distance: 132.0
click at [68, 14] on div "Newcastle Gateshead Initiative MEDIA Library Collections Media Centres COLLECT …" at bounding box center [451, 299] width 902 height 599
type input "c"
click at [26, 66] on div "Library" at bounding box center [52, 75] width 104 height 20
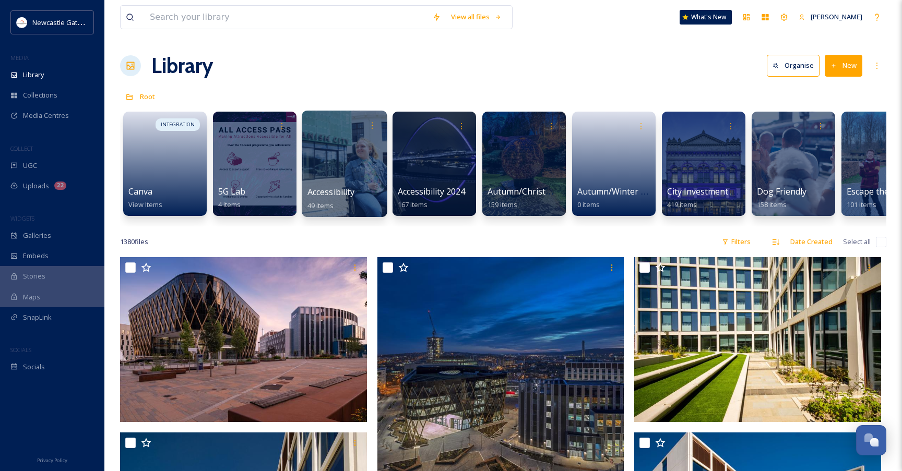
click at [347, 174] on div at bounding box center [344, 164] width 85 height 106
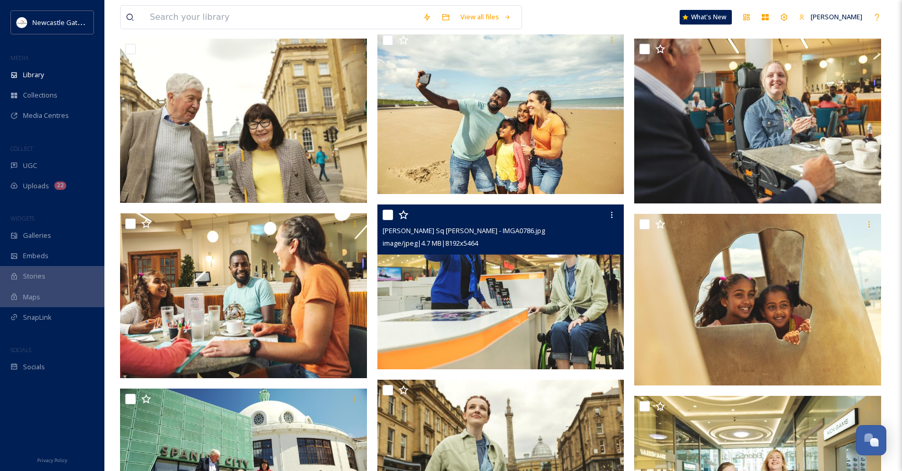
scroll to position [1696, 0]
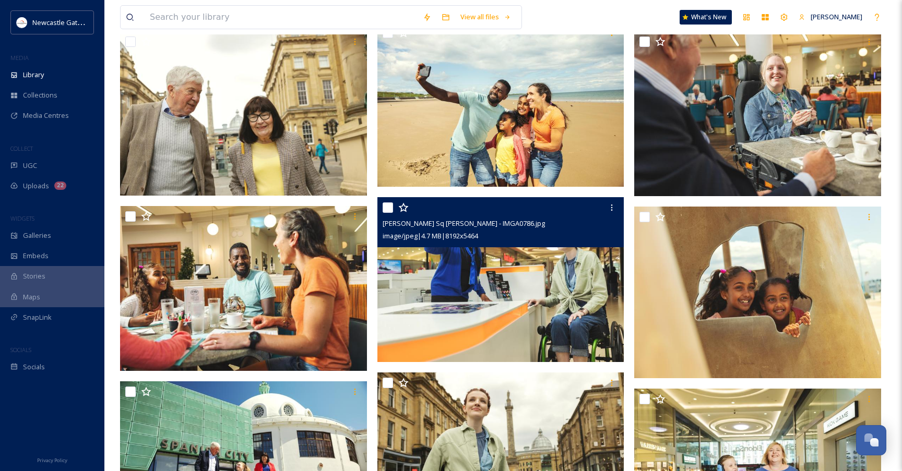
click at [531, 313] on img at bounding box center [500, 279] width 247 height 165
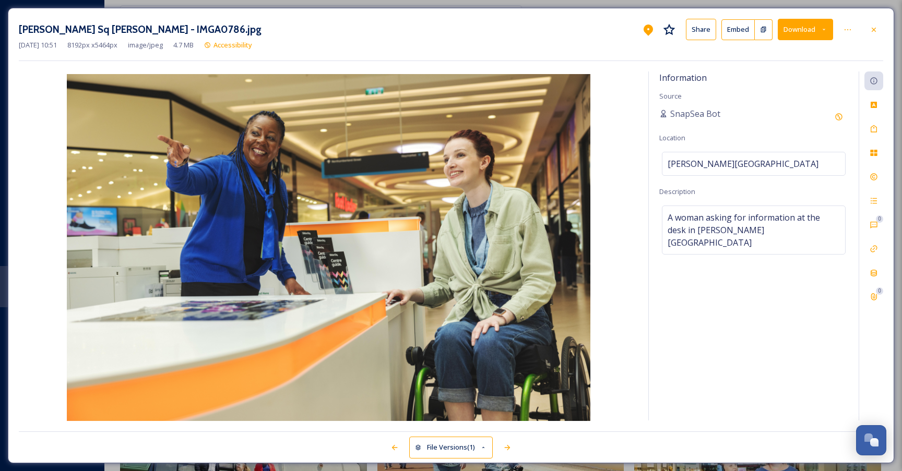
click at [813, 30] on button "Download" at bounding box center [804, 29] width 55 height 21
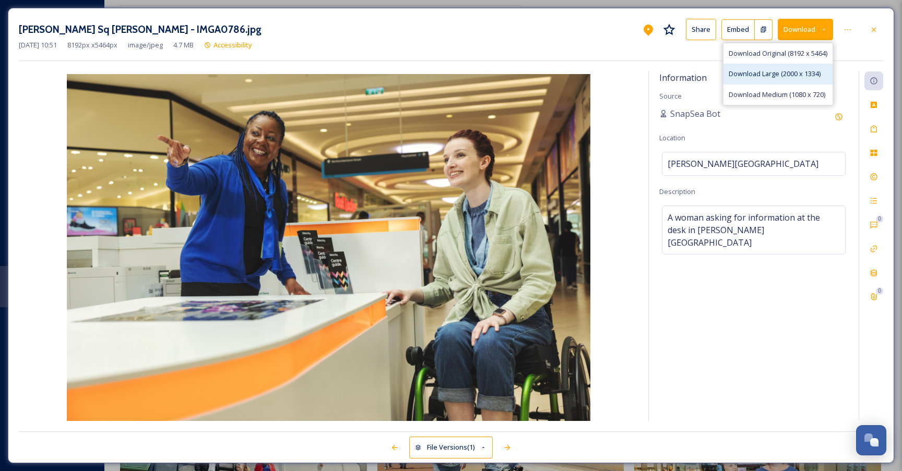
click at [786, 75] on span "Download Large (2000 x 1334)" at bounding box center [774, 74] width 92 height 10
